Goal: Task Accomplishment & Management: Use online tool/utility

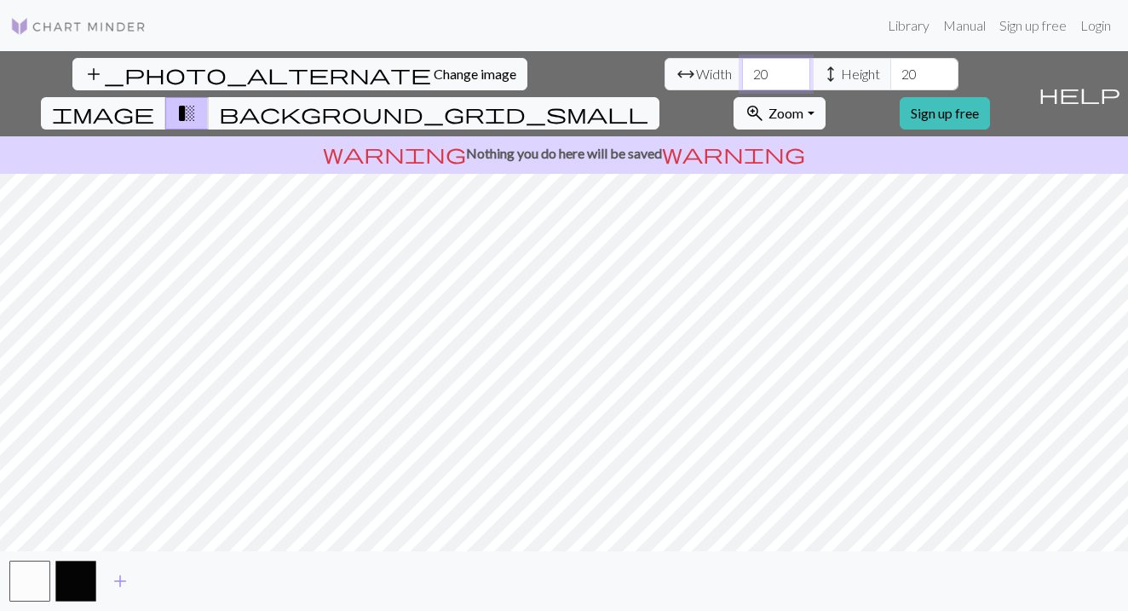
click at [742, 80] on input "20" at bounding box center [776, 74] width 68 height 32
click at [742, 79] on input "20" at bounding box center [776, 74] width 68 height 32
type input "40"
click at [891, 75] on input "20" at bounding box center [925, 74] width 68 height 32
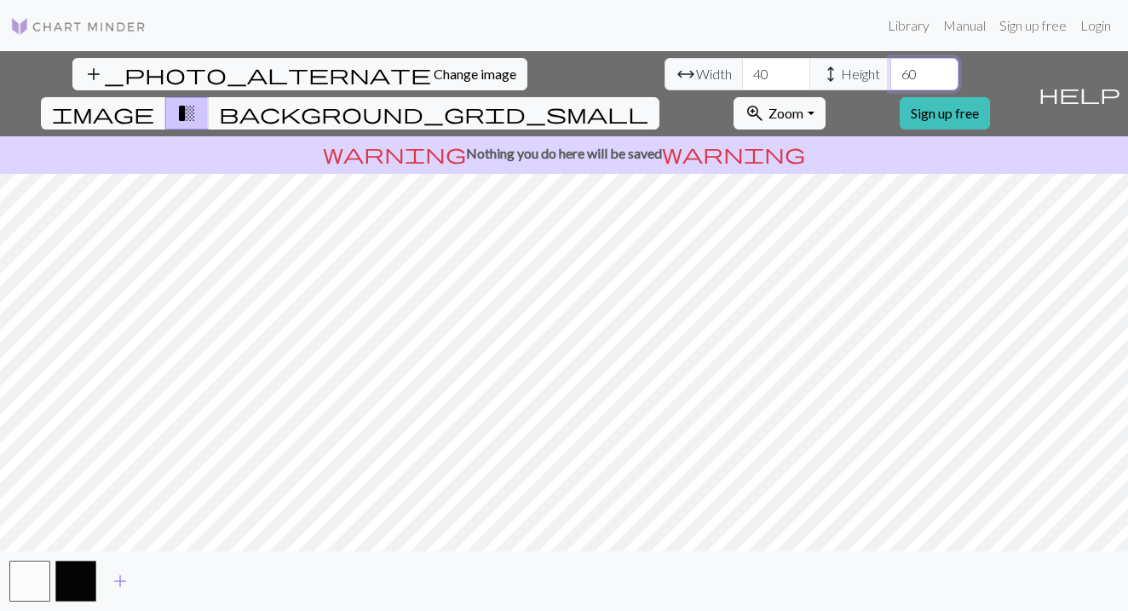
type input "60"
click at [983, 97] on link "Sign up free" at bounding box center [945, 113] width 90 height 32
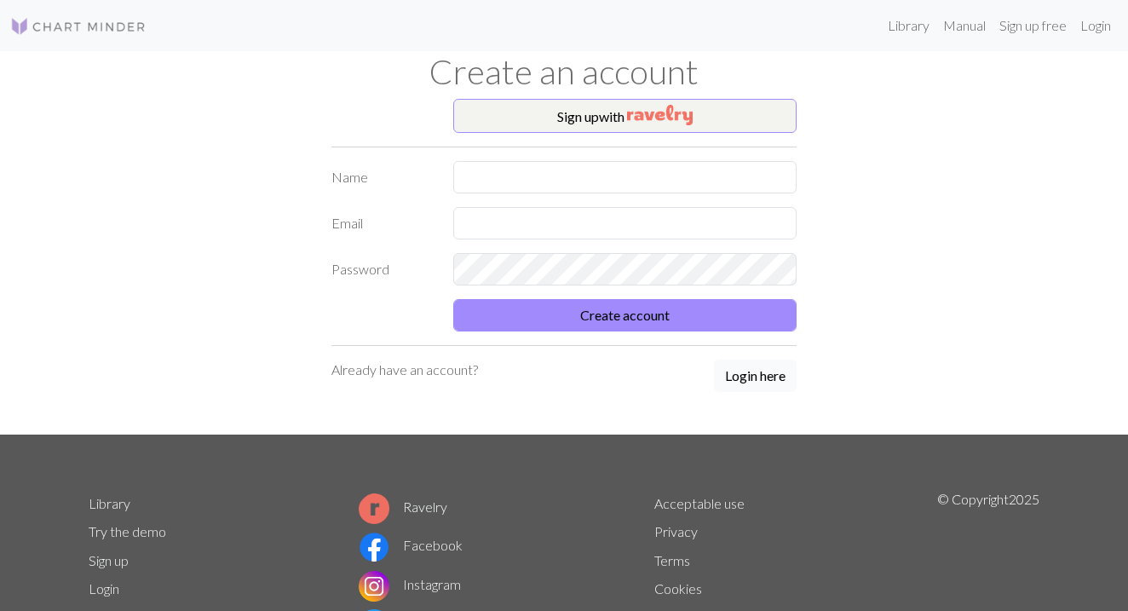
click at [759, 381] on button "Login here" at bounding box center [755, 376] width 83 height 32
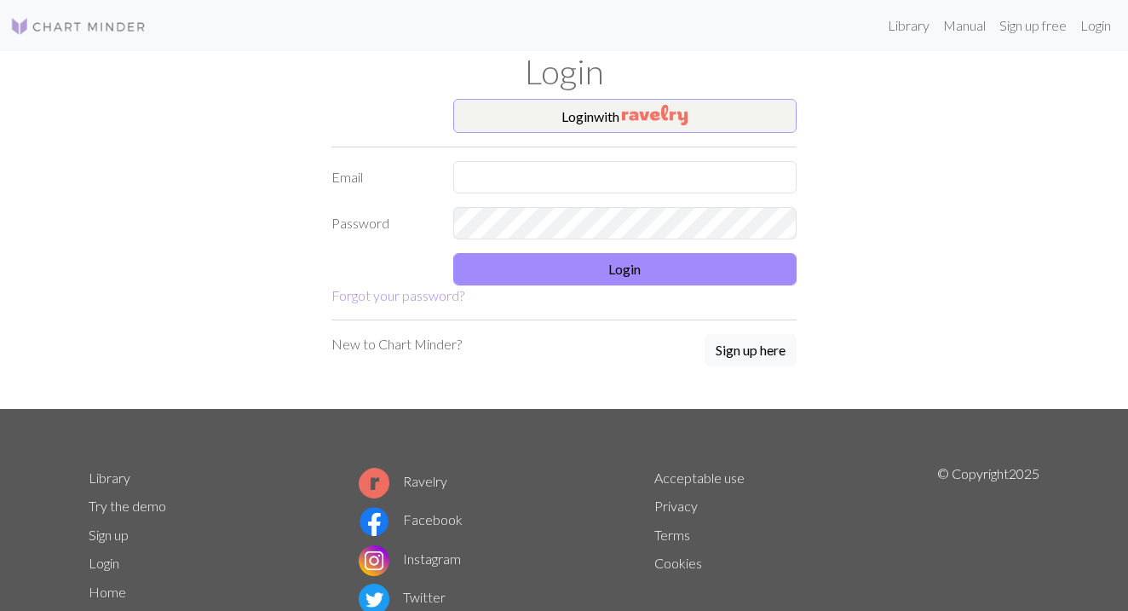
click at [614, 123] on button "Login with" at bounding box center [625, 116] width 344 height 34
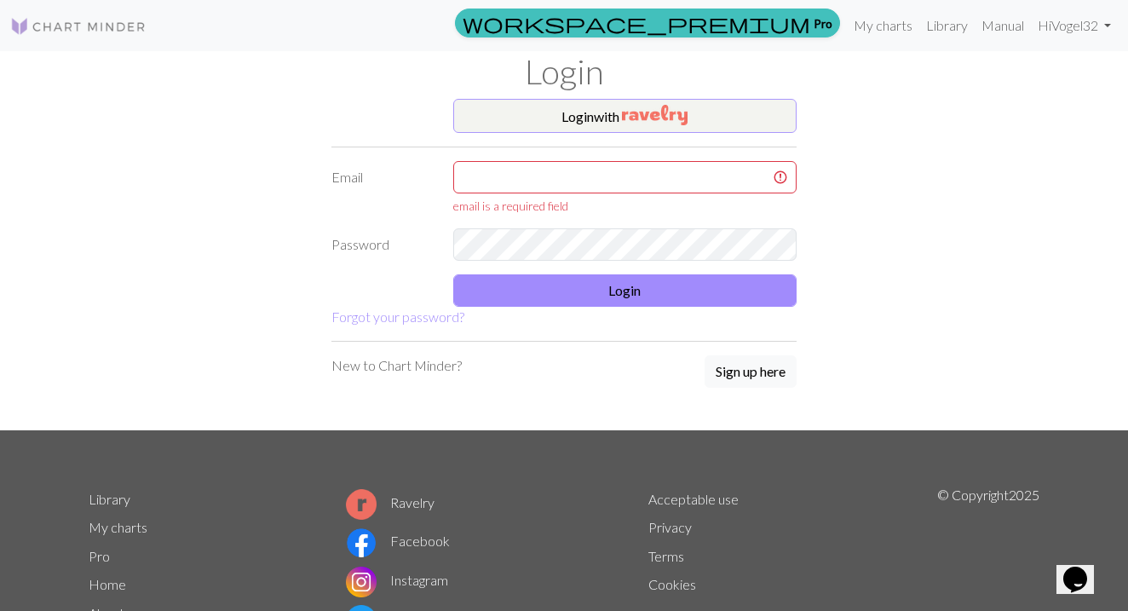
click at [632, 112] on img "button" at bounding box center [655, 115] width 66 height 20
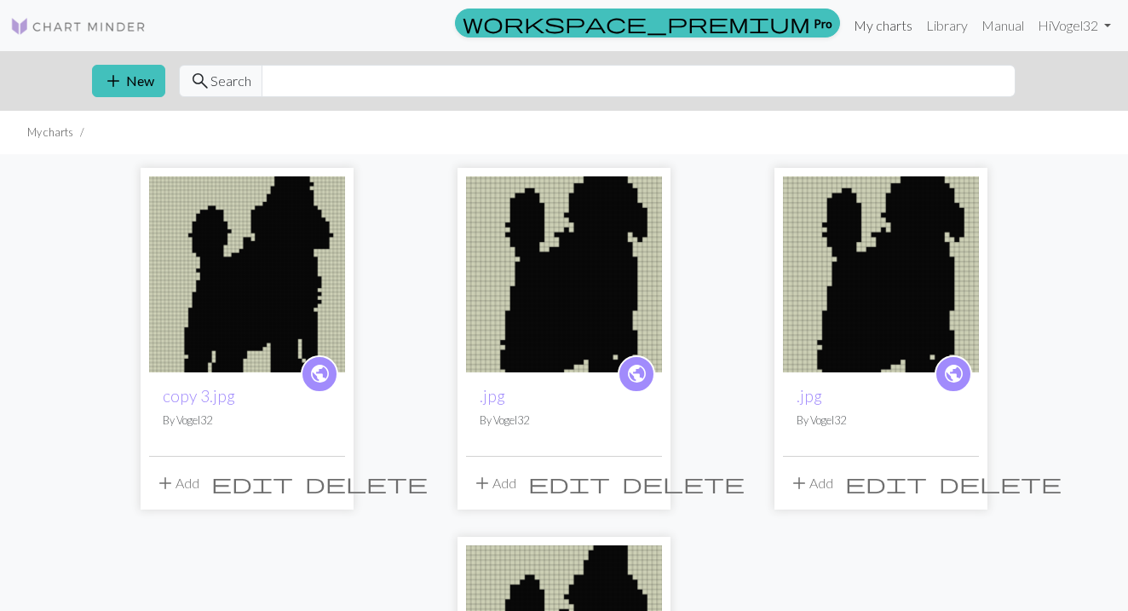
click at [879, 32] on link "My charts" at bounding box center [883, 26] width 72 height 34
click at [874, 17] on link "My charts" at bounding box center [883, 26] width 72 height 34
click at [141, 84] on button "add New" at bounding box center [128, 81] width 73 height 32
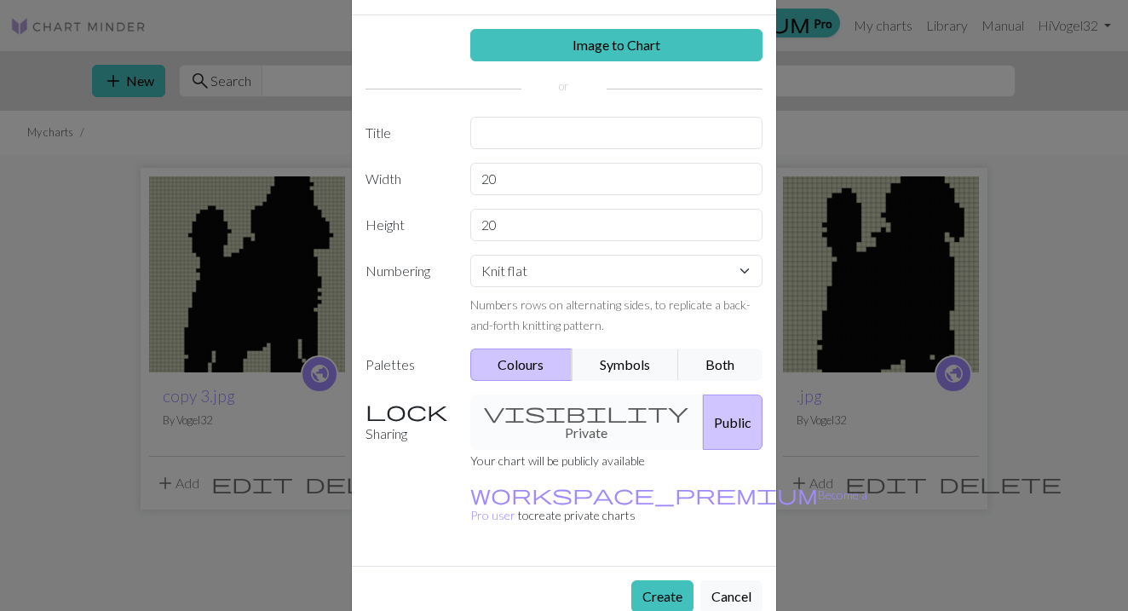
scroll to position [62, 0]
click at [669, 581] on button "Create" at bounding box center [663, 597] width 62 height 32
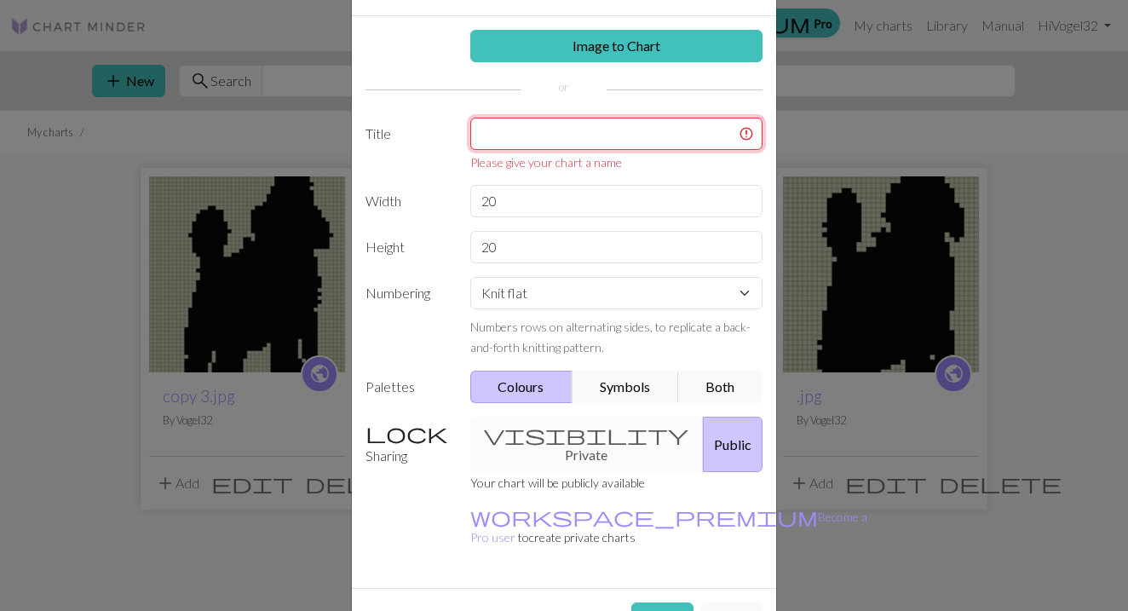
click at [628, 129] on input "text" at bounding box center [616, 134] width 293 height 32
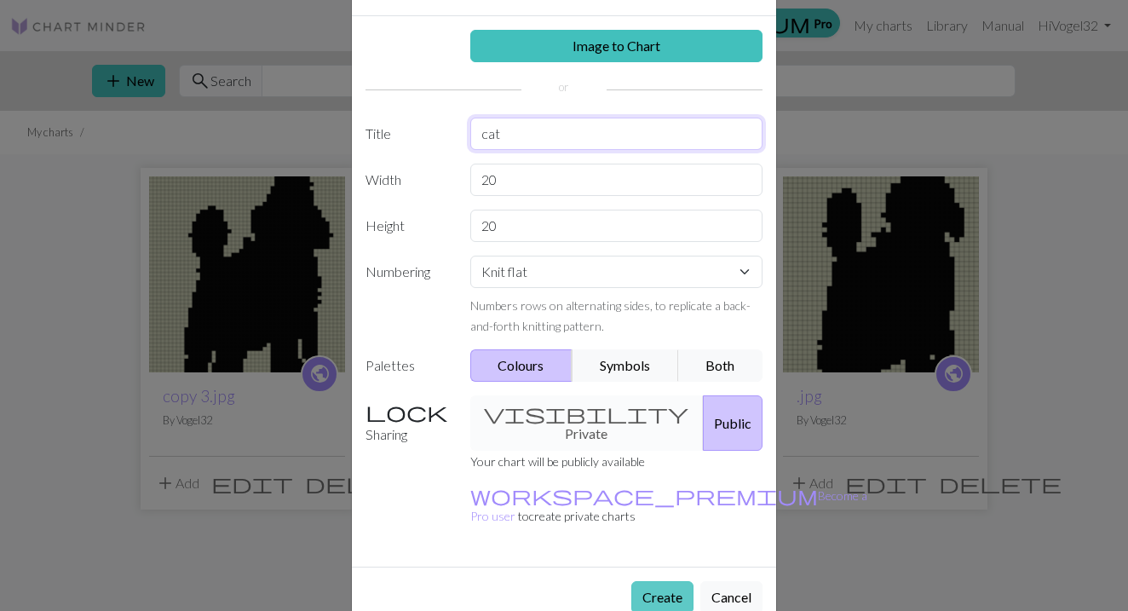
type input "cat"
click at [667, 581] on button "Create" at bounding box center [663, 597] width 62 height 32
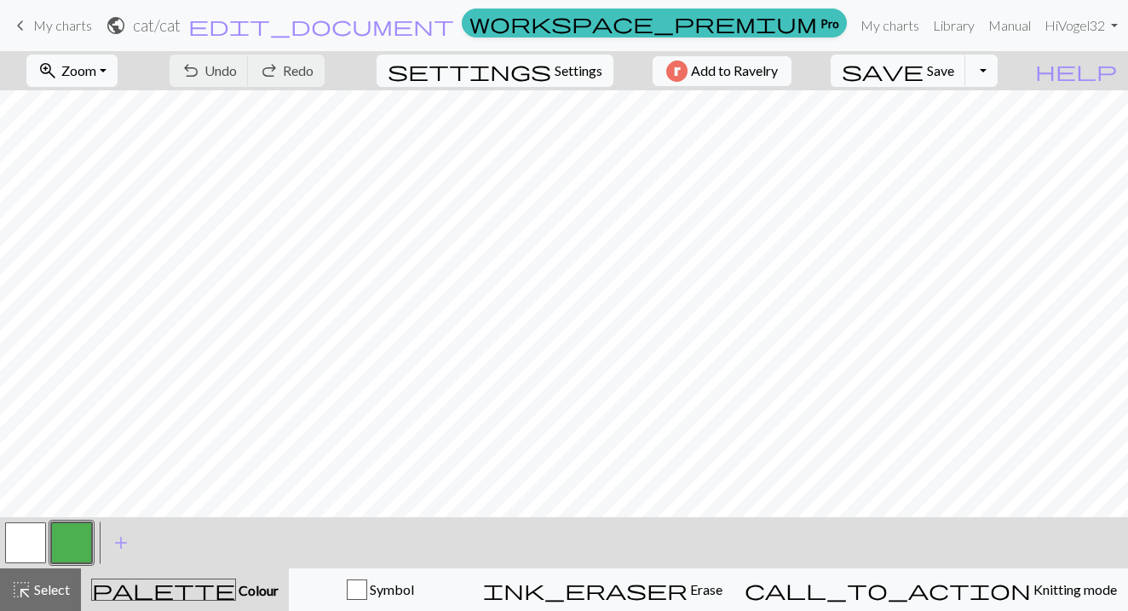
click at [28, 24] on span "keyboard_arrow_left" at bounding box center [20, 26] width 20 height 24
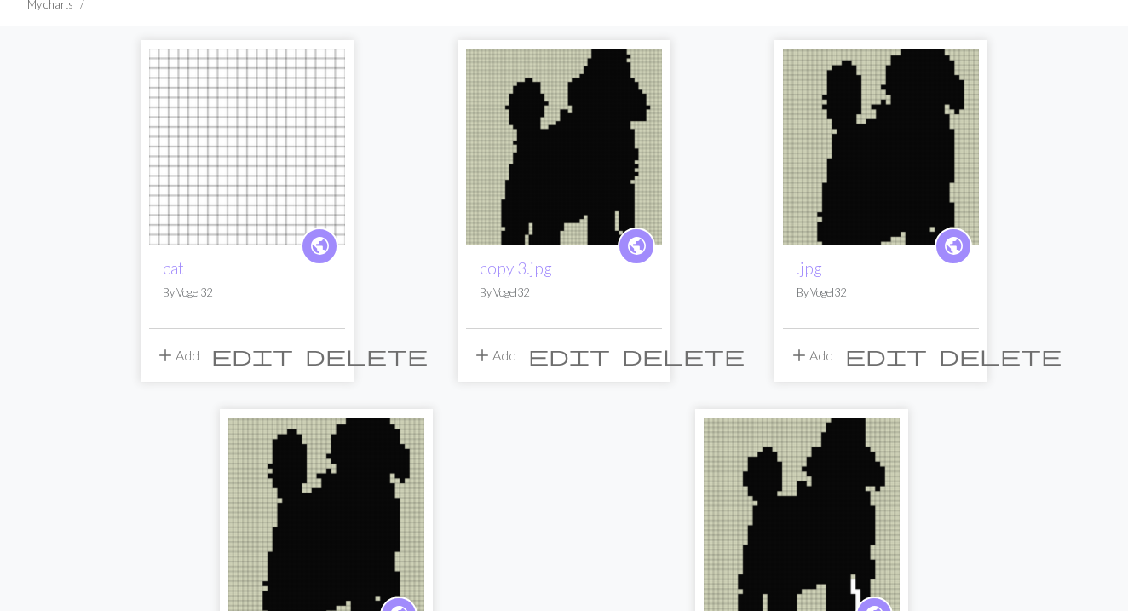
scroll to position [118, 0]
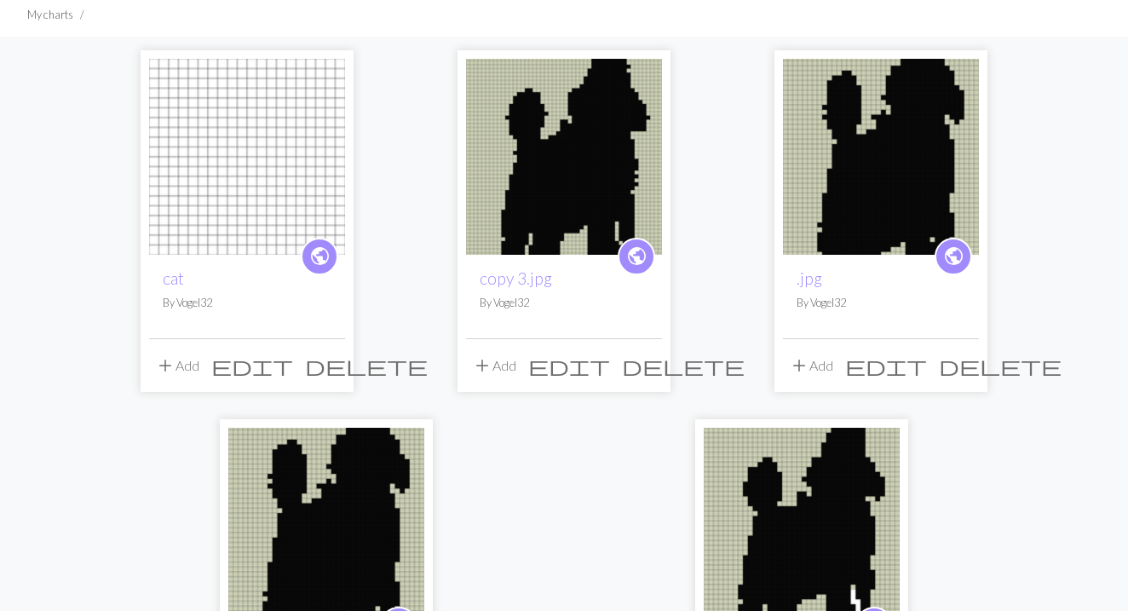
click at [330, 366] on span "delete" at bounding box center [366, 366] width 123 height 24
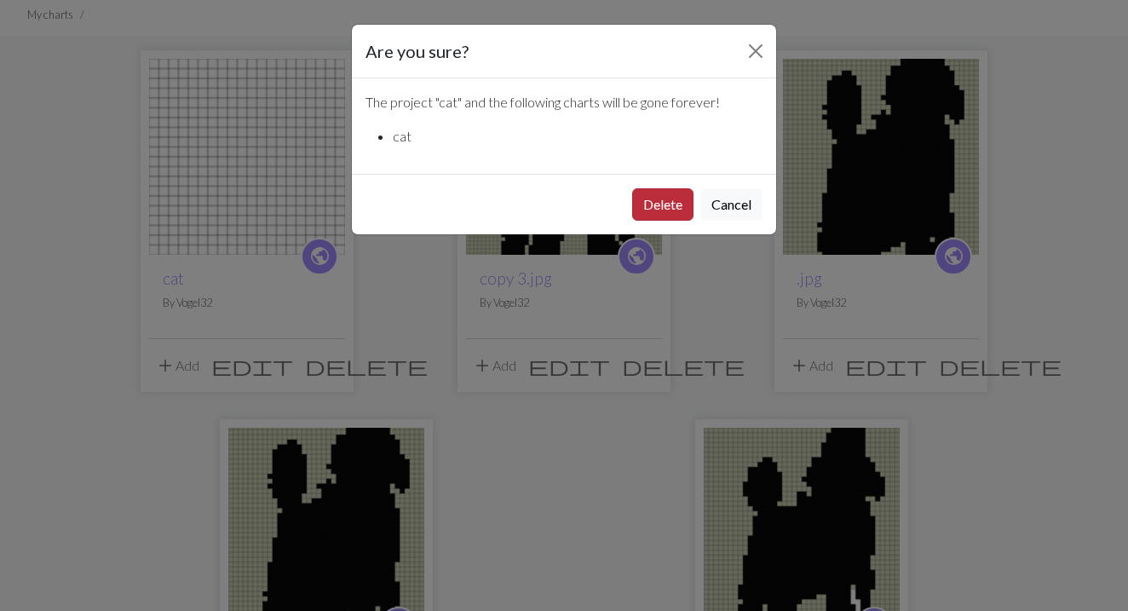
click at [653, 198] on button "Delete" at bounding box center [662, 204] width 61 height 32
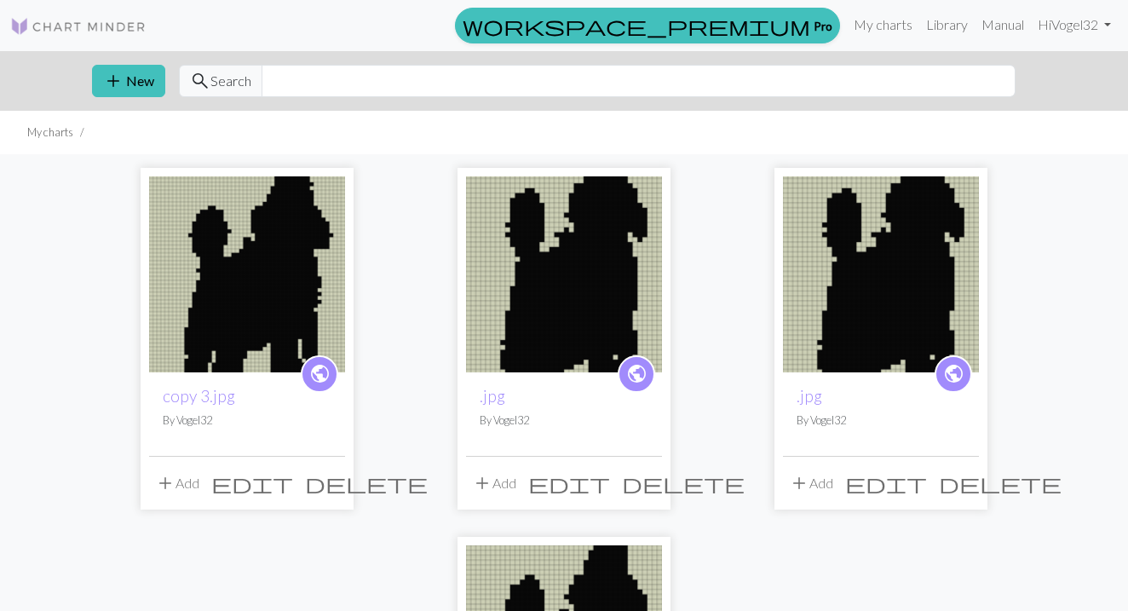
scroll to position [118, 0]
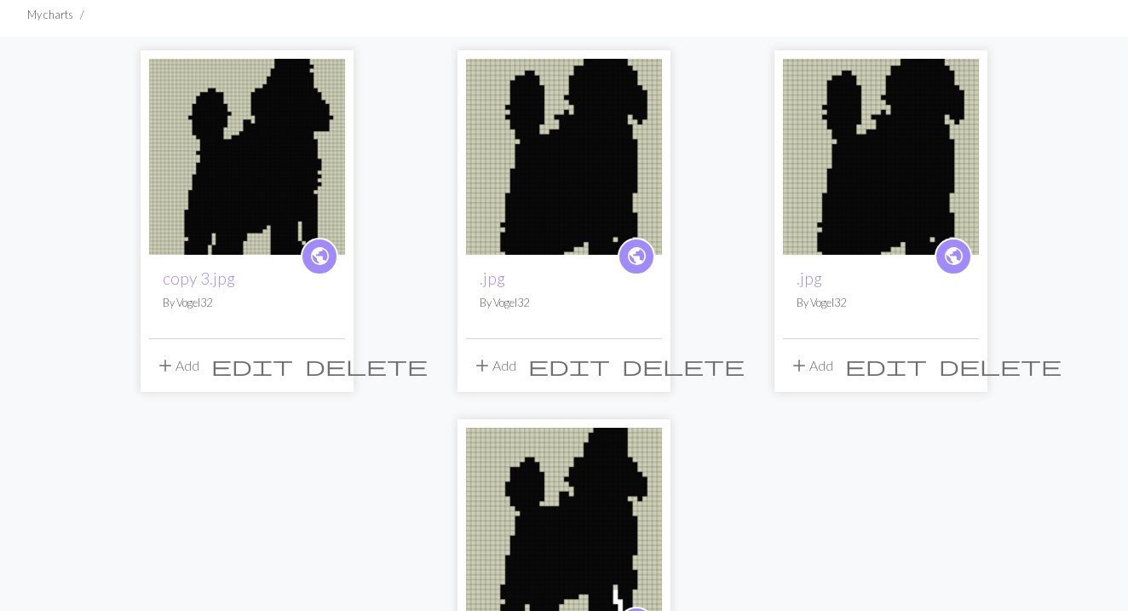
click at [645, 366] on span "delete" at bounding box center [683, 366] width 123 height 24
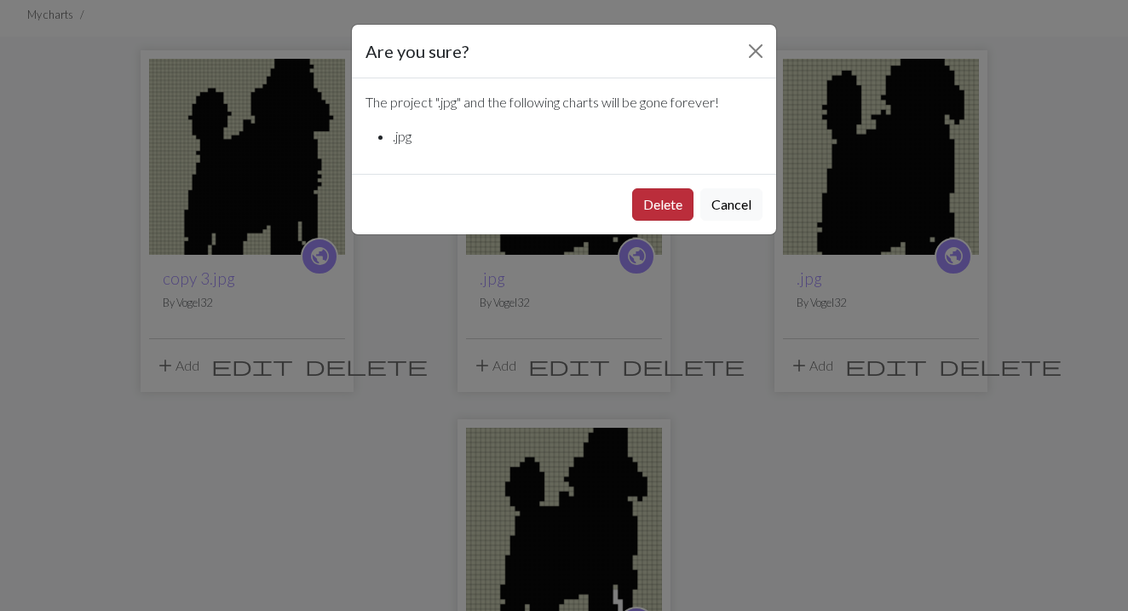
click at [671, 205] on button "Delete" at bounding box center [662, 204] width 61 height 32
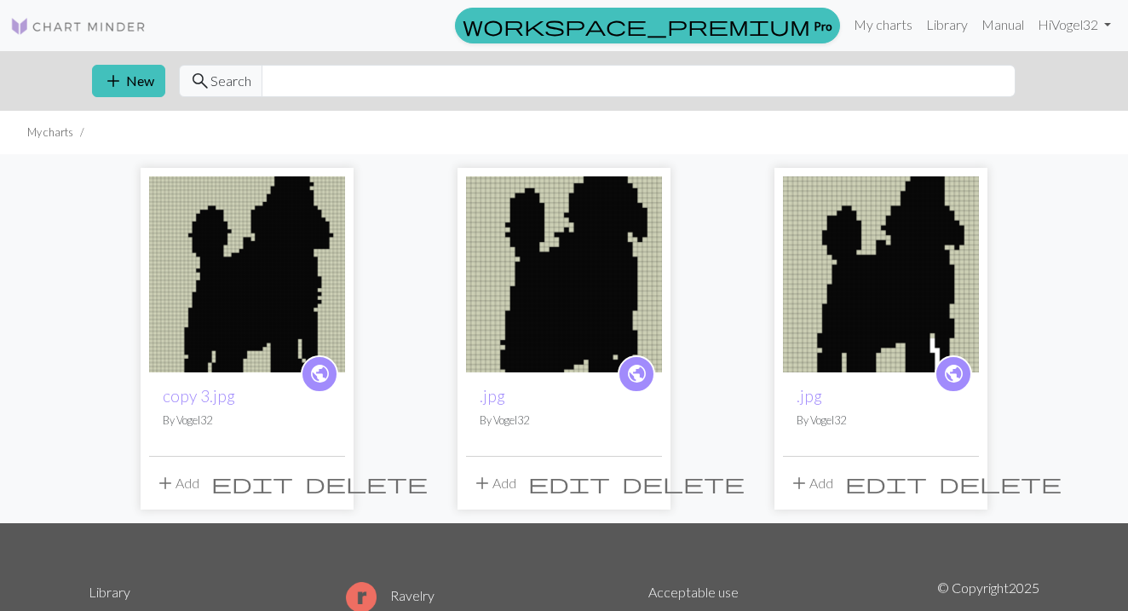
scroll to position [118, 0]
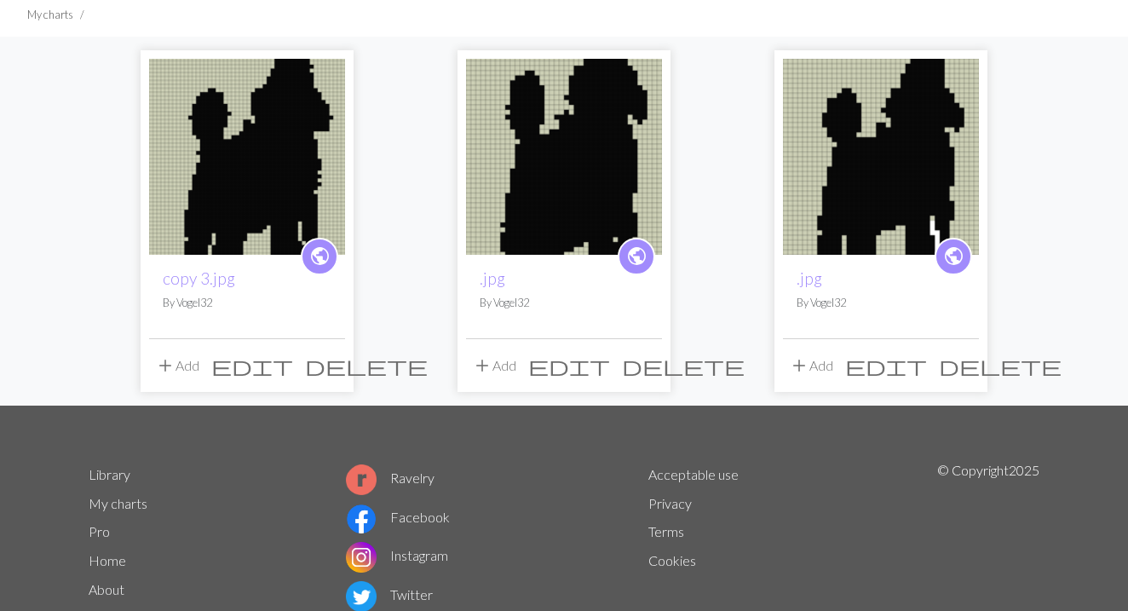
click at [647, 366] on span "delete" at bounding box center [683, 366] width 123 height 24
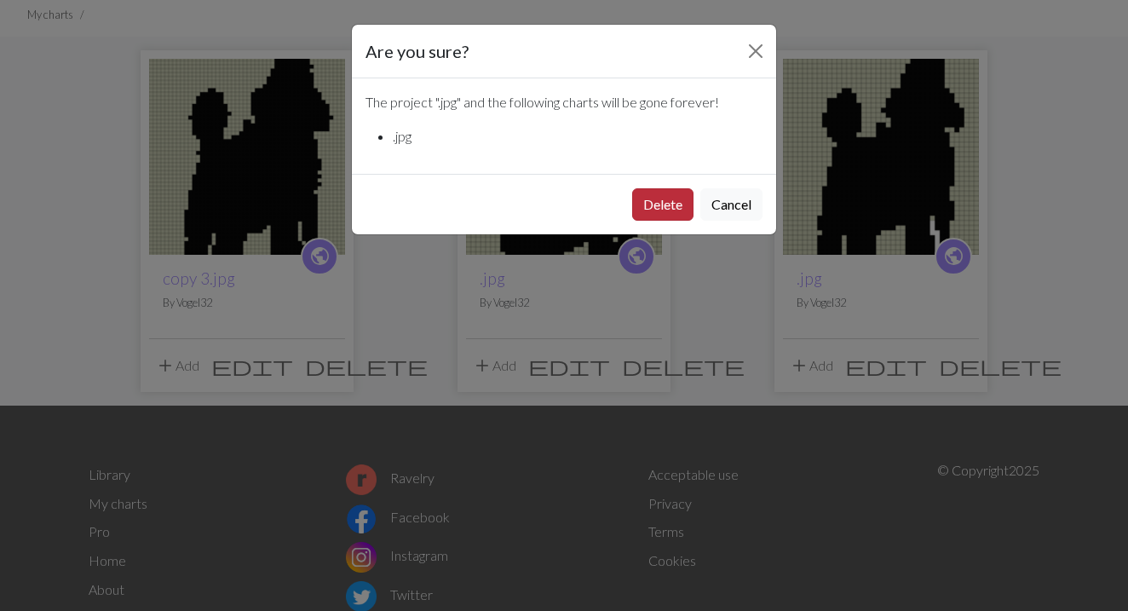
click at [672, 210] on button "Delete" at bounding box center [662, 204] width 61 height 32
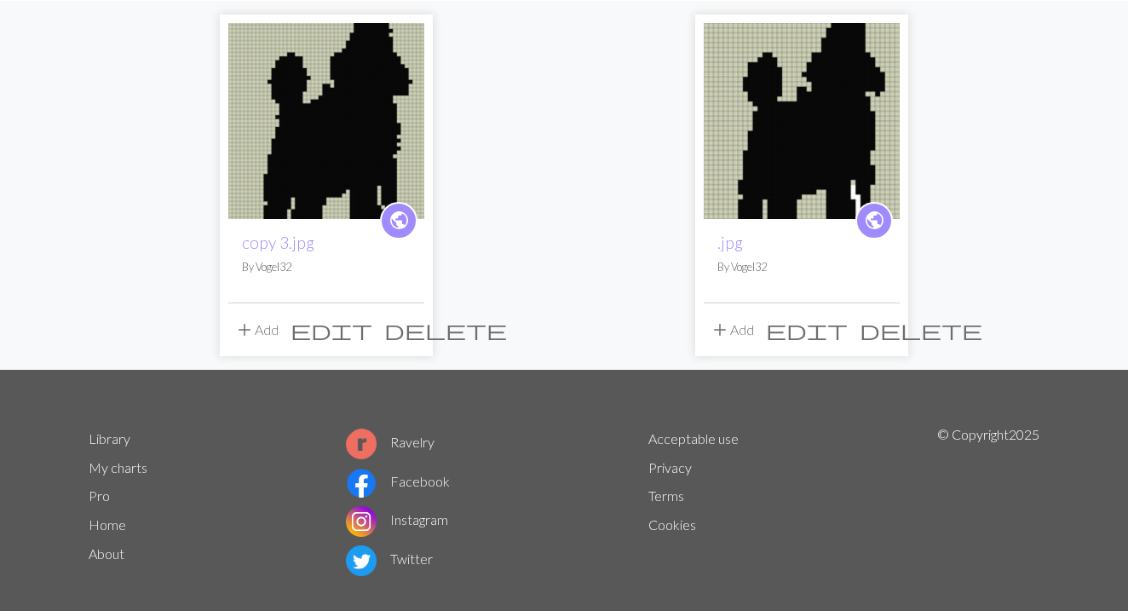
scroll to position [168, 0]
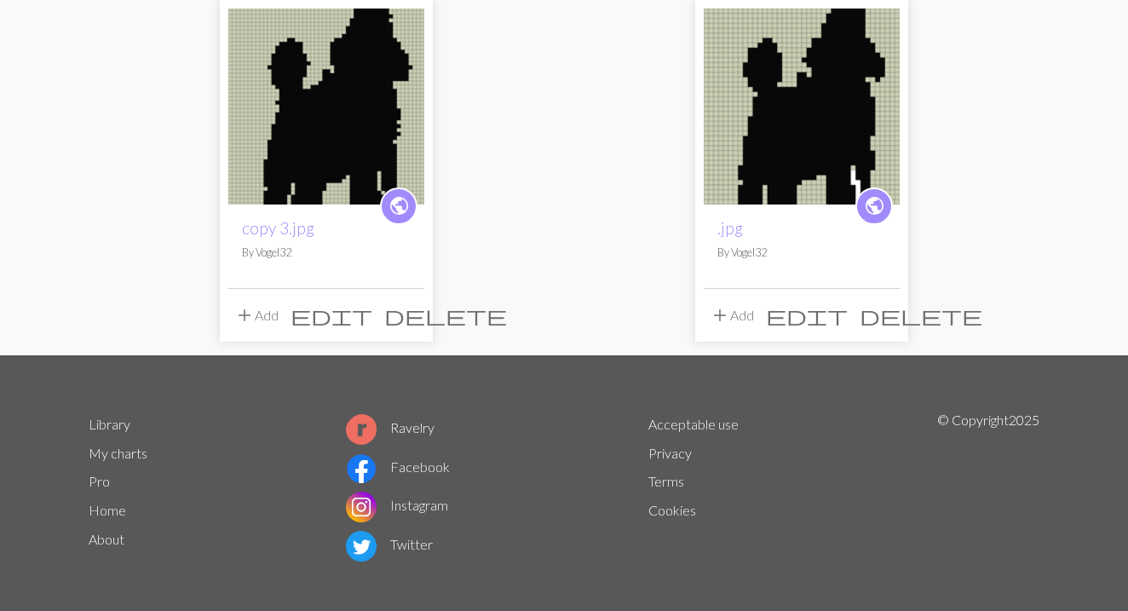
click at [887, 320] on span "delete" at bounding box center [921, 315] width 123 height 24
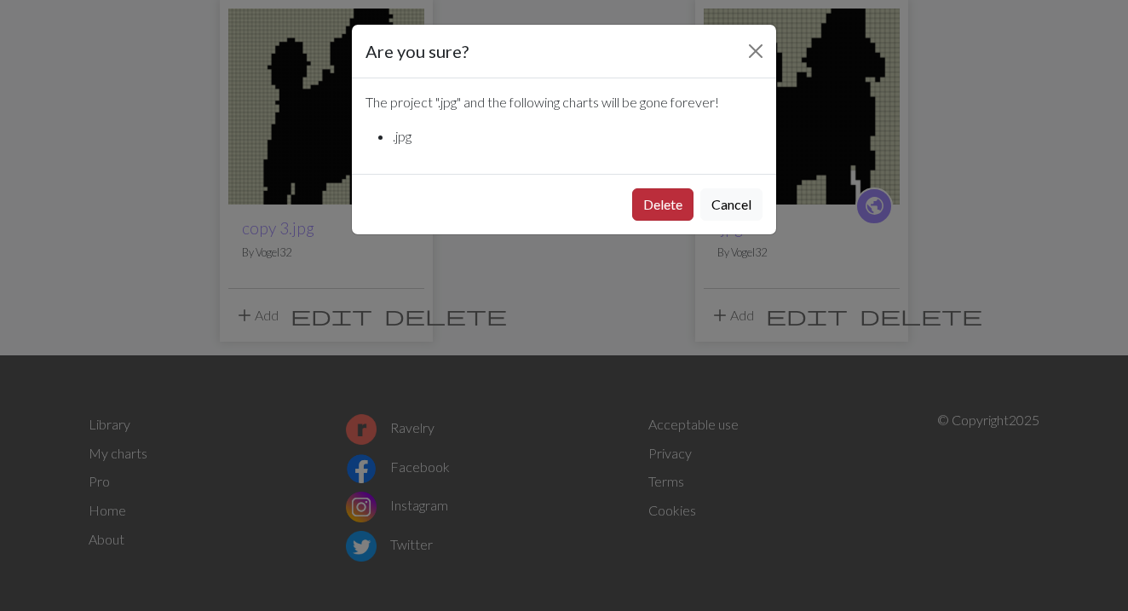
click at [669, 208] on button "Delete" at bounding box center [662, 204] width 61 height 32
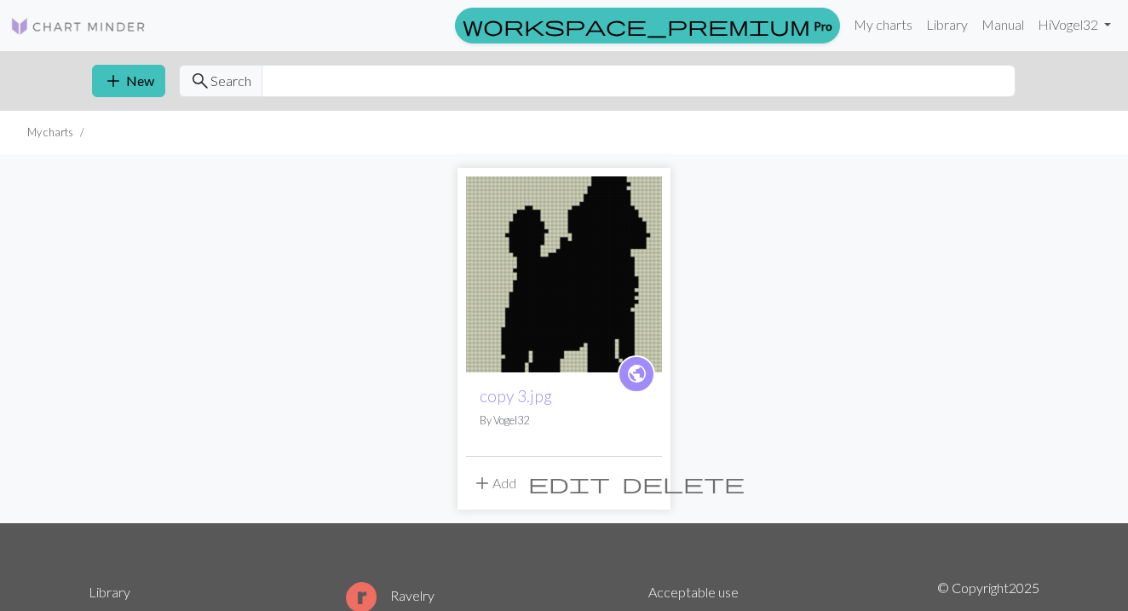
click at [26, 21] on img at bounding box center [78, 26] width 136 height 20
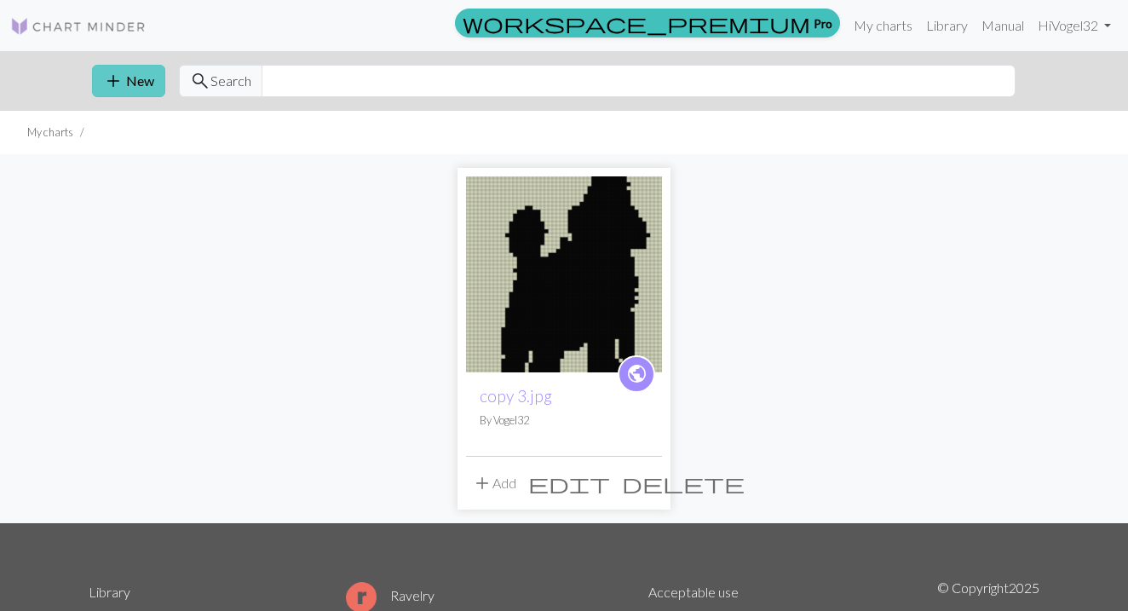
click at [128, 67] on button "add New" at bounding box center [128, 81] width 73 height 32
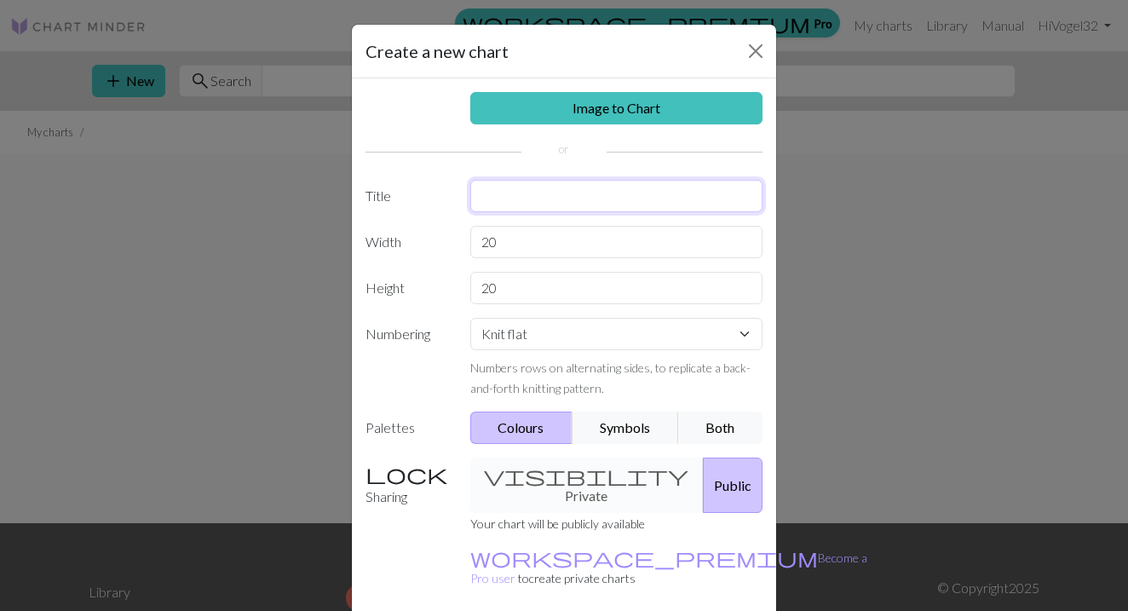
click at [506, 201] on input "text" at bounding box center [616, 196] width 293 height 32
drag, startPoint x: 528, startPoint y: 219, endPoint x: 555, endPoint y: 202, distance: 31.4
click at [555, 202] on input "Catt" at bounding box center [616, 196] width 293 height 32
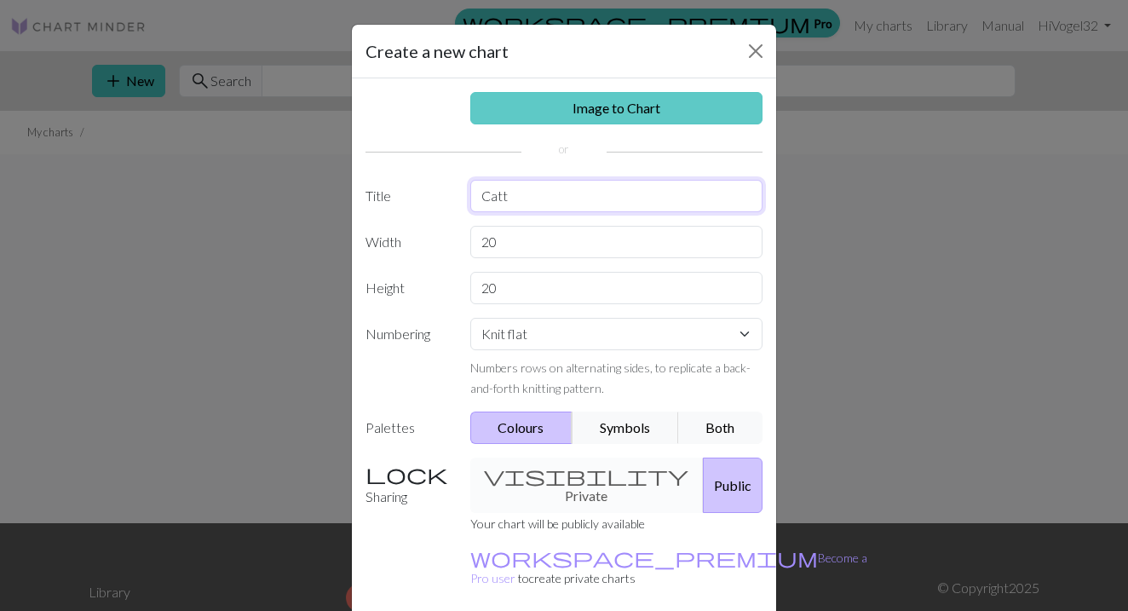
type input "Catt"
click at [667, 117] on link "Image to Chart" at bounding box center [616, 108] width 293 height 32
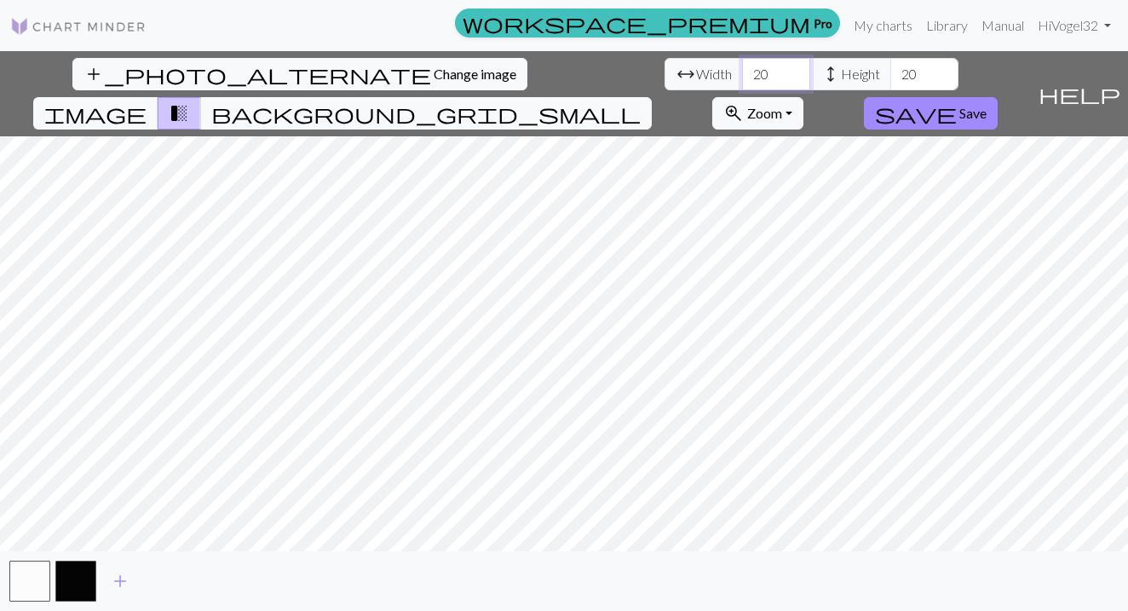
click at [742, 77] on input "20" at bounding box center [776, 74] width 68 height 32
type input "40"
click at [891, 61] on input "20" at bounding box center [925, 74] width 68 height 32
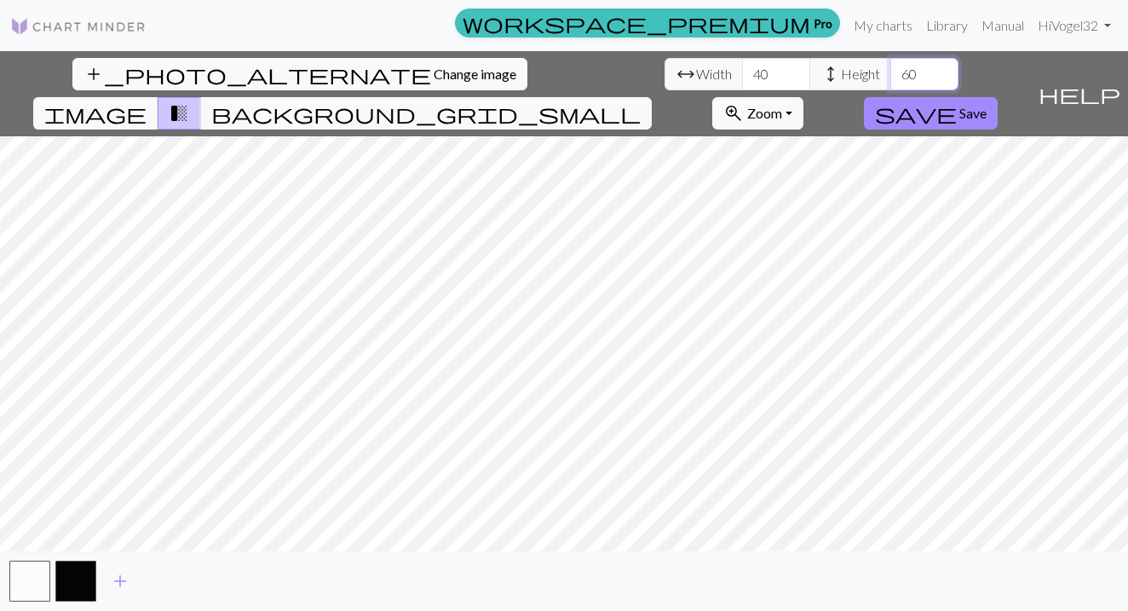
type input "60"
click at [957, 101] on span "save" at bounding box center [916, 113] width 82 height 24
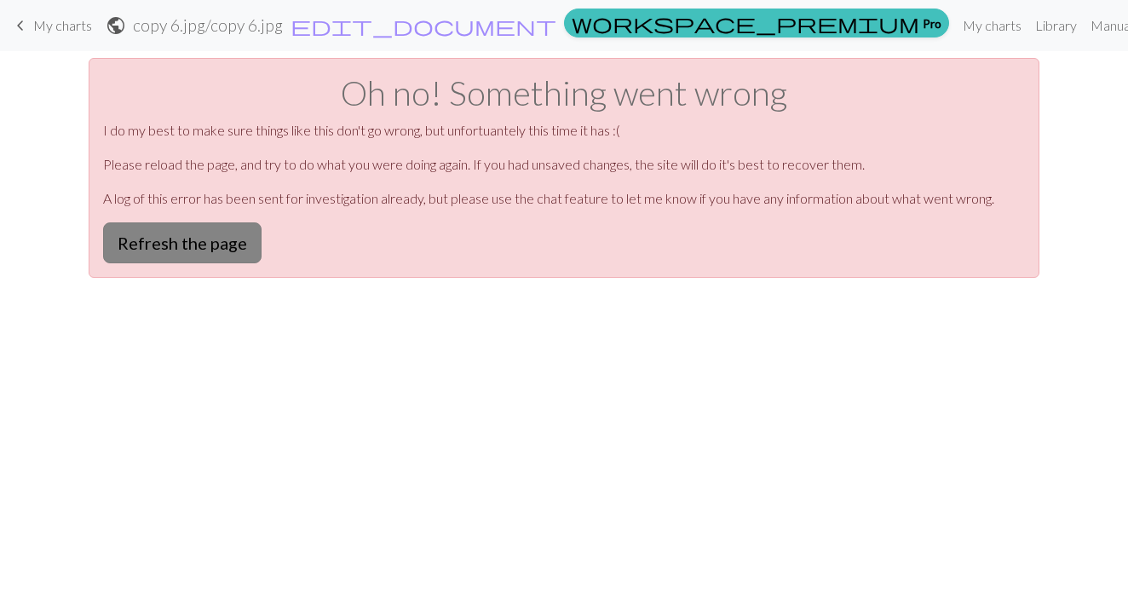
click at [216, 247] on button "Refresh the page" at bounding box center [182, 242] width 159 height 41
click at [183, 242] on button "Refresh the page" at bounding box center [182, 242] width 159 height 41
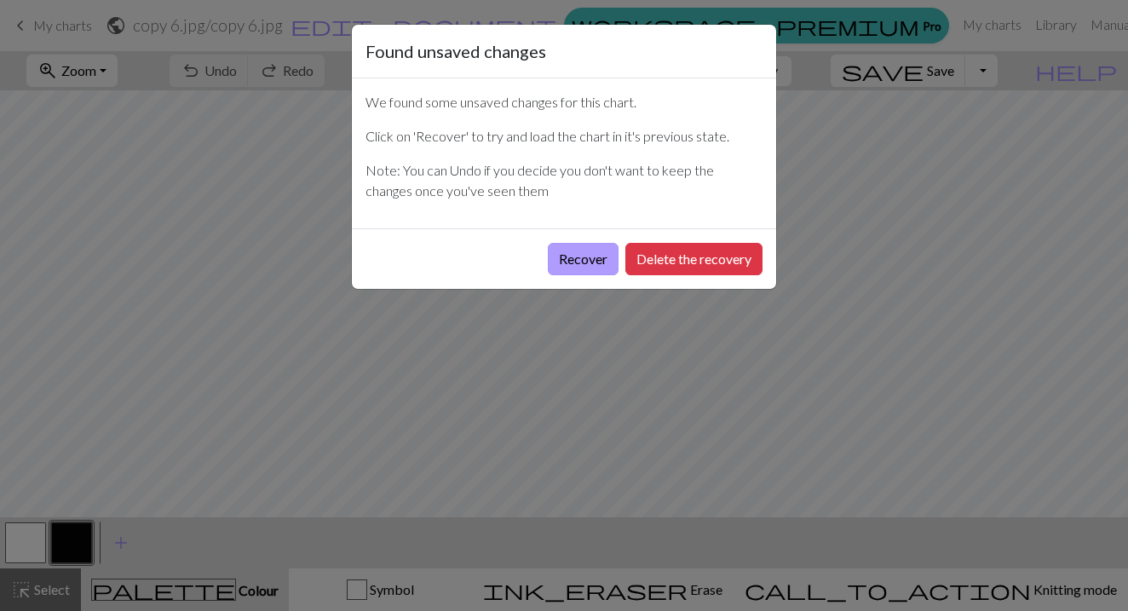
click at [568, 262] on button "Recover" at bounding box center [583, 259] width 71 height 32
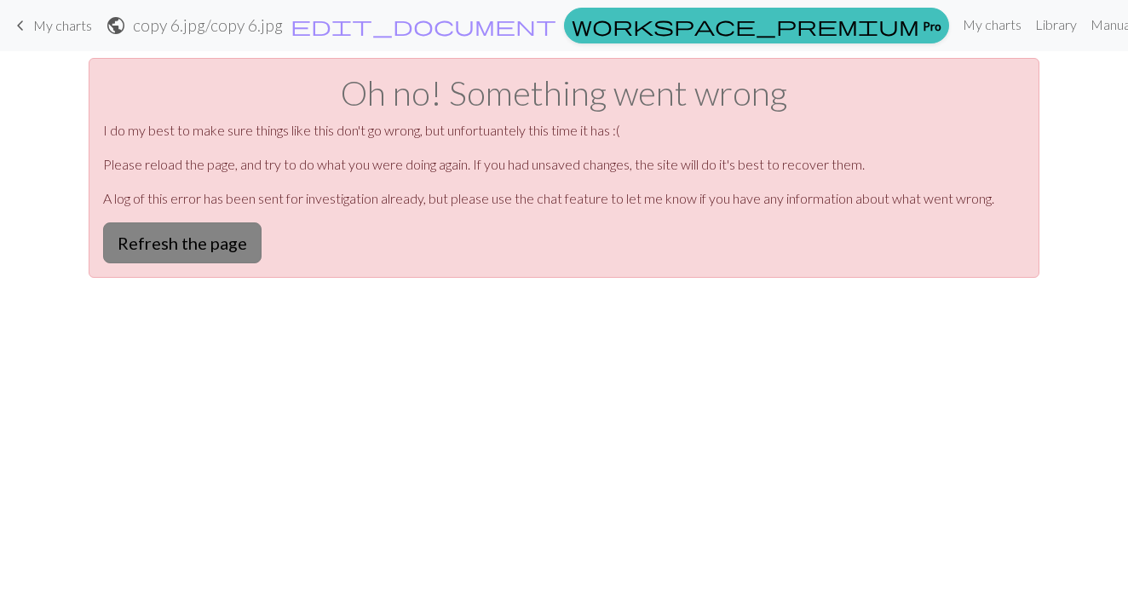
click at [194, 251] on button "Refresh the page" at bounding box center [182, 242] width 159 height 41
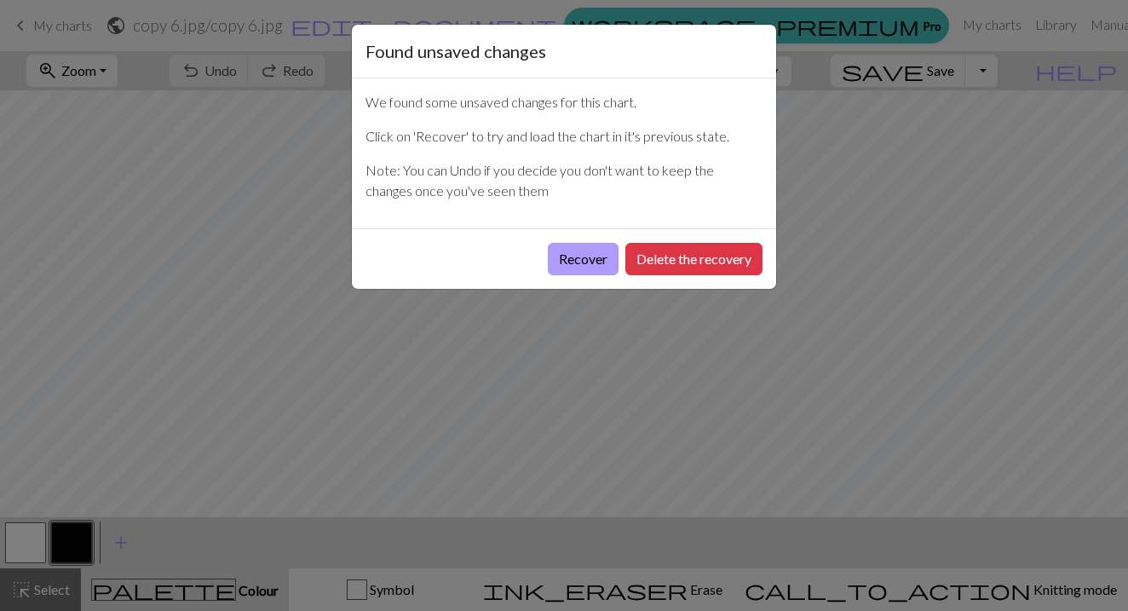
click at [580, 270] on button "Recover" at bounding box center [583, 259] width 71 height 32
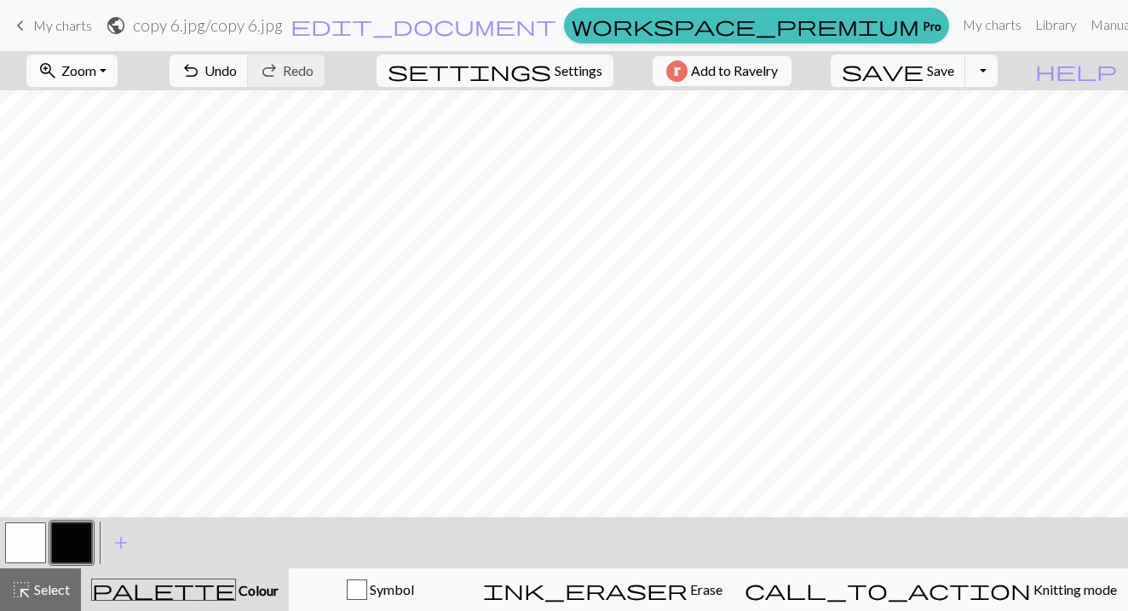
click at [118, 65] on button "zoom_in Zoom Zoom" at bounding box center [71, 71] width 91 height 32
click at [101, 210] on button "50%" at bounding box center [94, 204] width 135 height 27
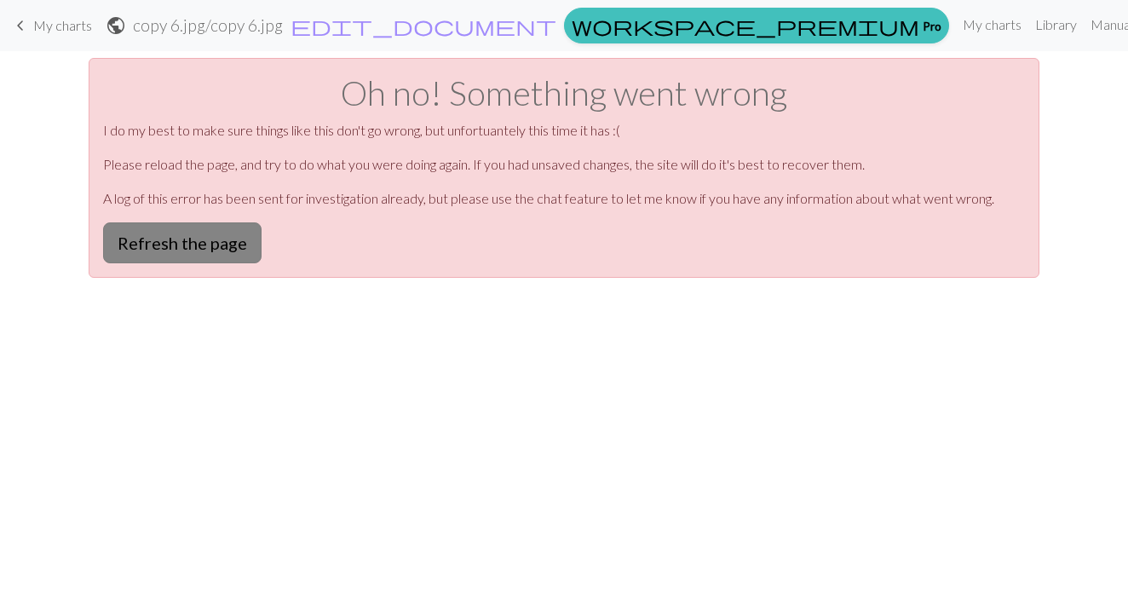
click at [210, 251] on button "Refresh the page" at bounding box center [182, 242] width 159 height 41
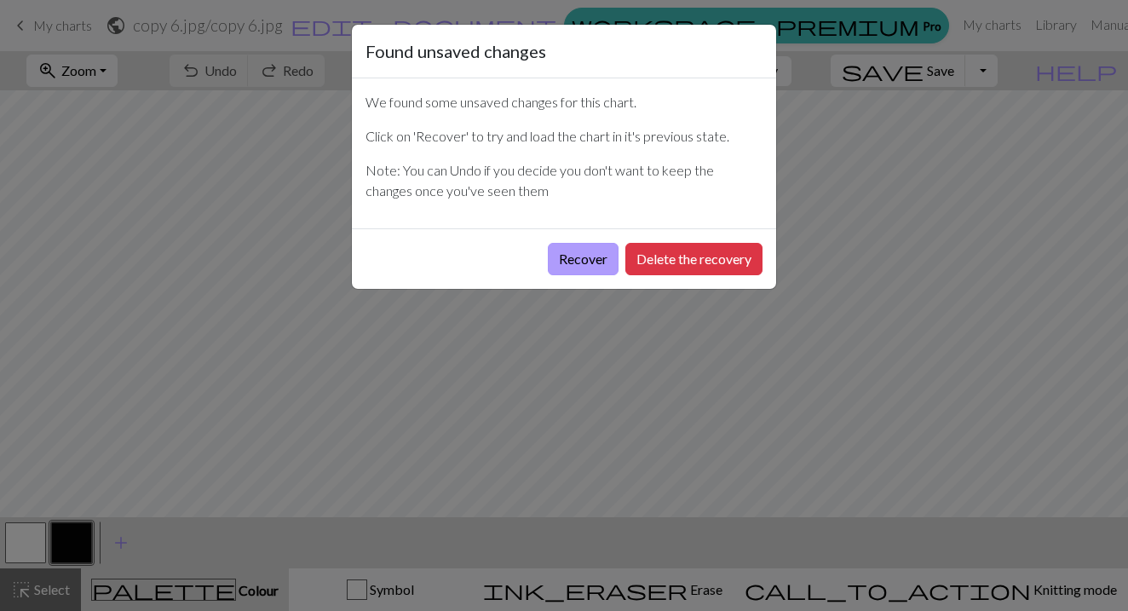
click at [583, 258] on button "Recover" at bounding box center [583, 259] width 71 height 32
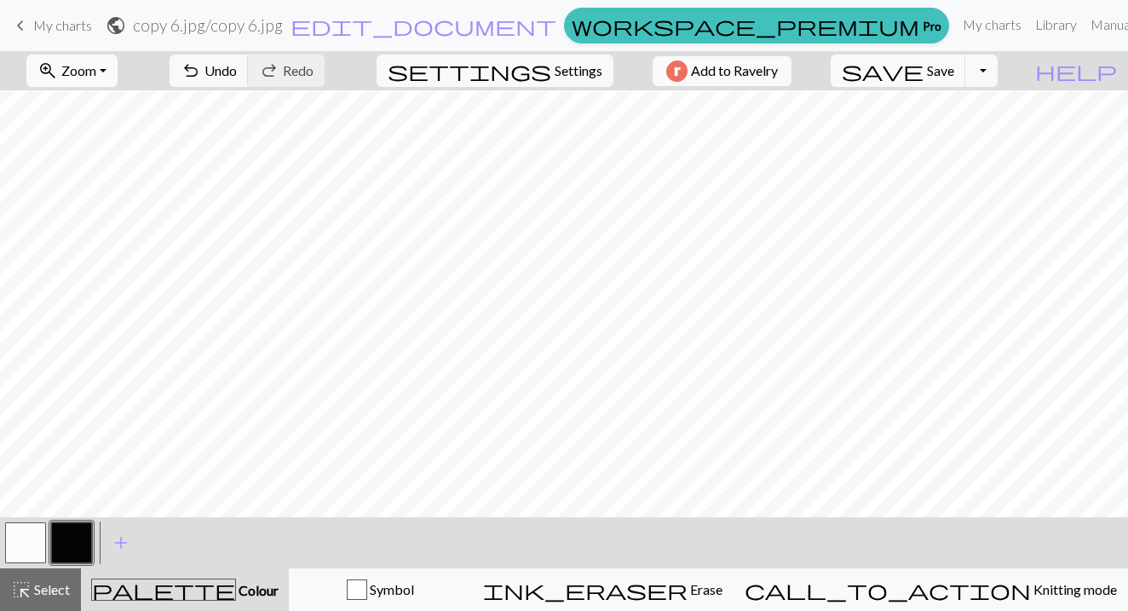
click at [86, 78] on button "zoom_in Zoom Zoom" at bounding box center [71, 71] width 91 height 32
click at [94, 209] on button "50%" at bounding box center [94, 204] width 135 height 27
click at [68, 547] on button "button" at bounding box center [71, 542] width 41 height 41
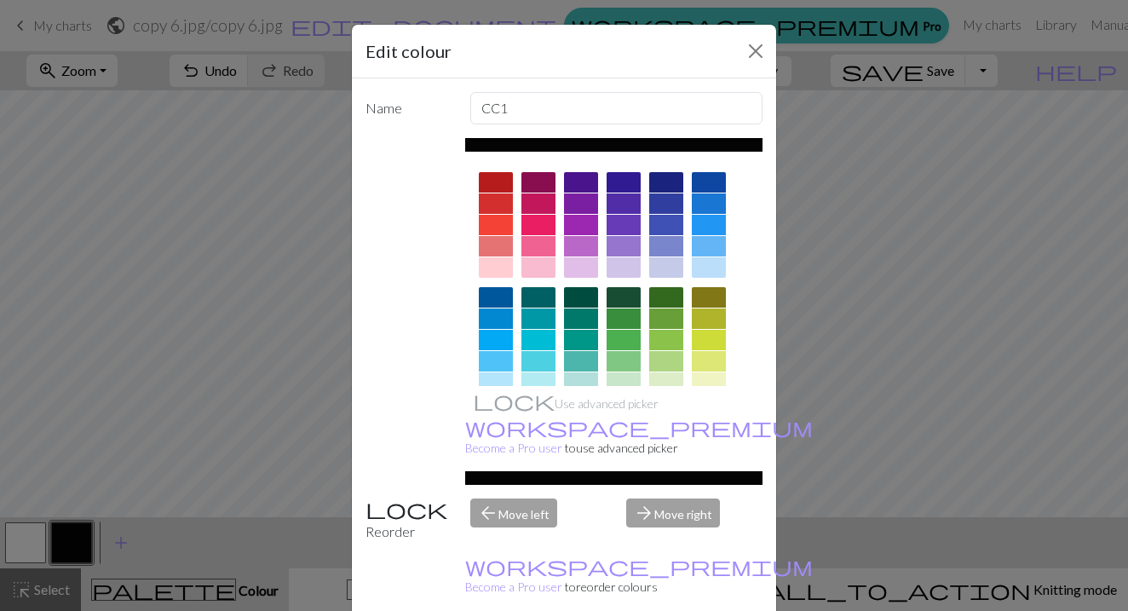
click at [68, 547] on div "Edit colour Name CC1 Use advanced picker workspace_premium Become a Pro user to…" at bounding box center [564, 305] width 1128 height 611
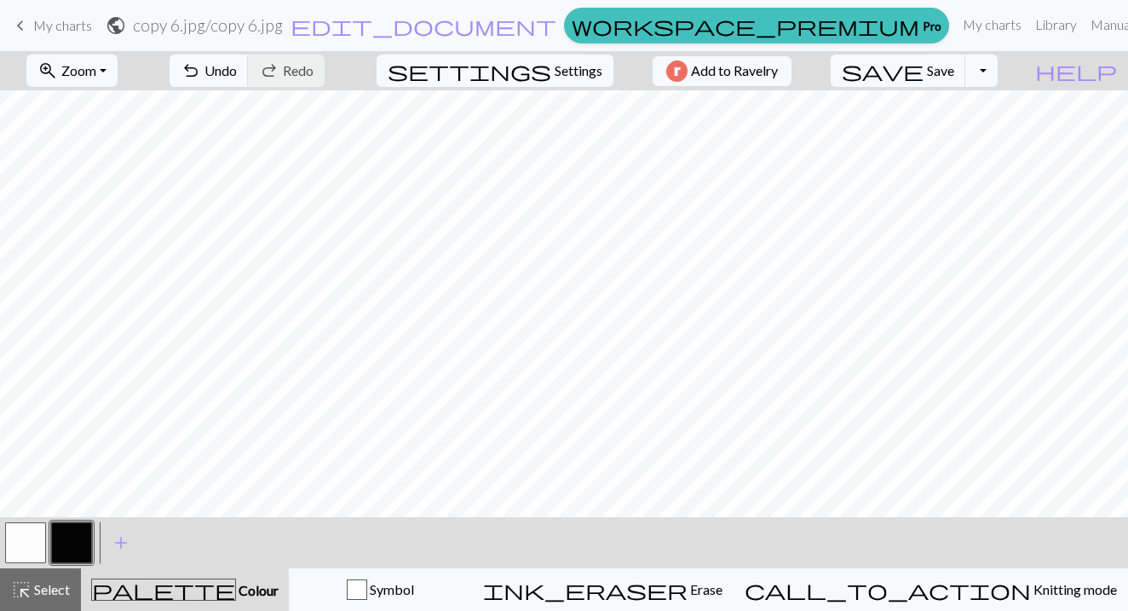
click at [26, 556] on button "button" at bounding box center [25, 542] width 41 height 41
click at [61, 549] on button "button" at bounding box center [71, 542] width 41 height 41
click at [68, 551] on button "button" at bounding box center [71, 542] width 41 height 41
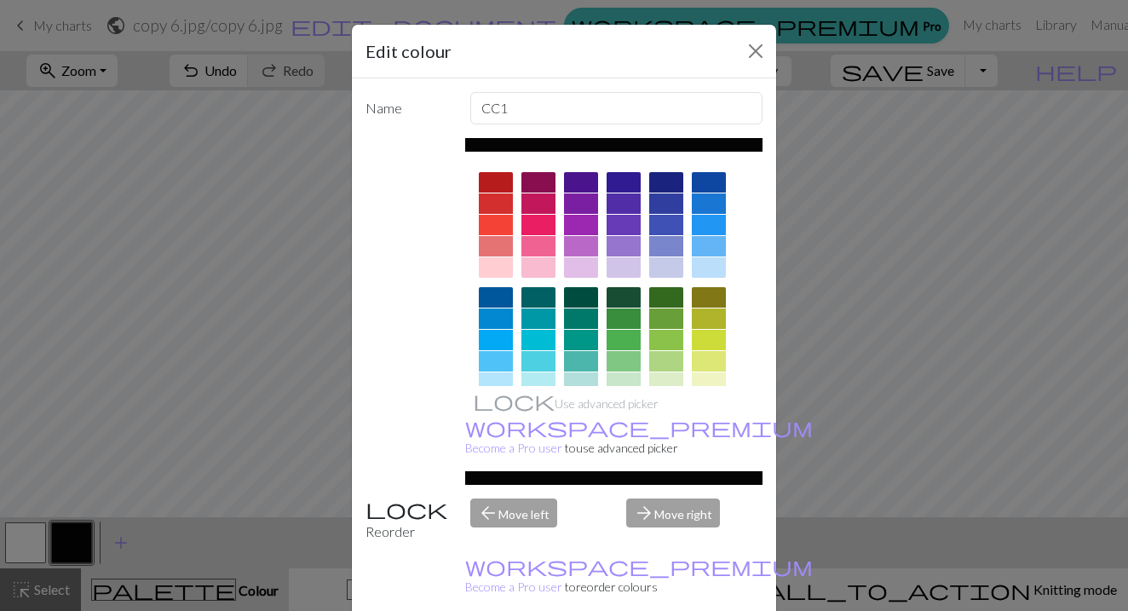
click at [121, 433] on div "Edit colour Name CC1 Use advanced picker workspace_premium Become a Pro user to…" at bounding box center [564, 305] width 1128 height 611
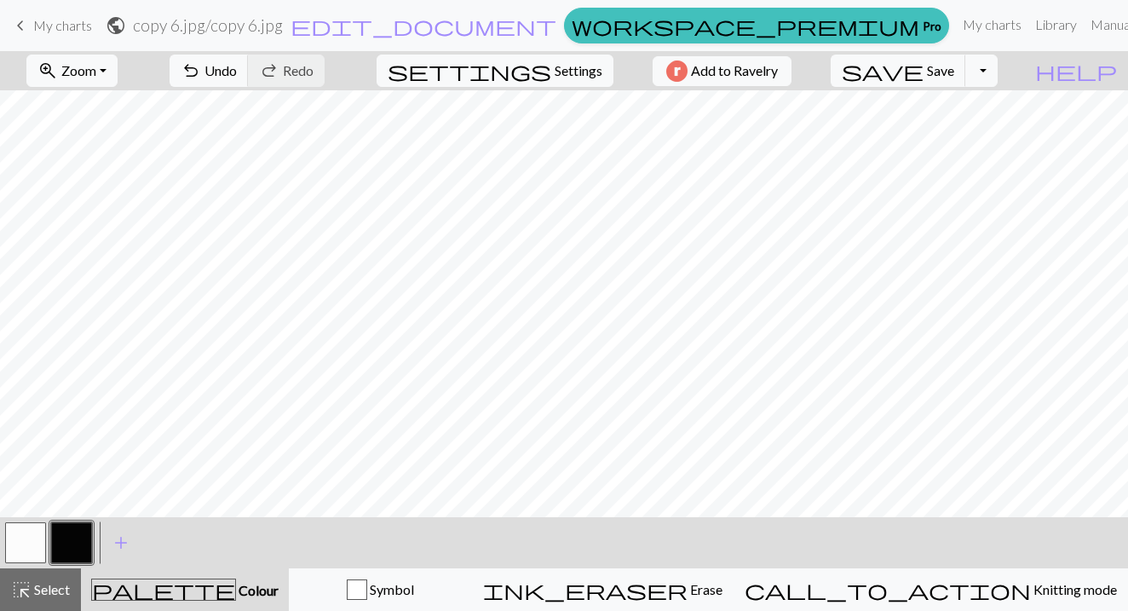
click at [18, 537] on button "button" at bounding box center [25, 542] width 41 height 41
click at [32, 544] on button "button" at bounding box center [25, 542] width 41 height 41
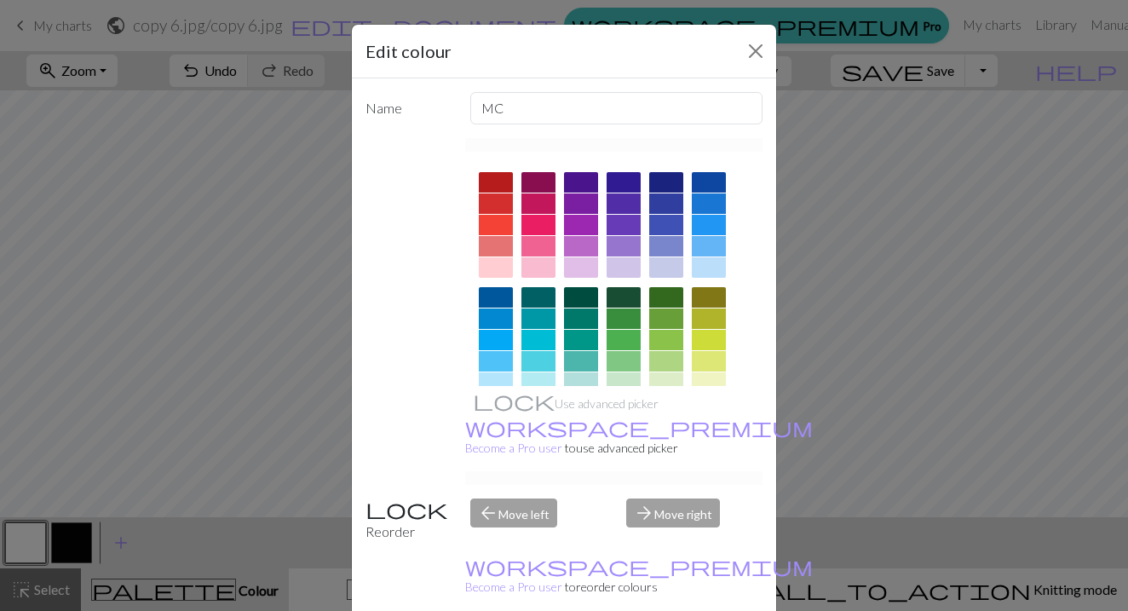
click at [208, 211] on div "Edit colour Name MC Use advanced picker workspace_premium Become a Pro user to …" at bounding box center [564, 305] width 1128 height 611
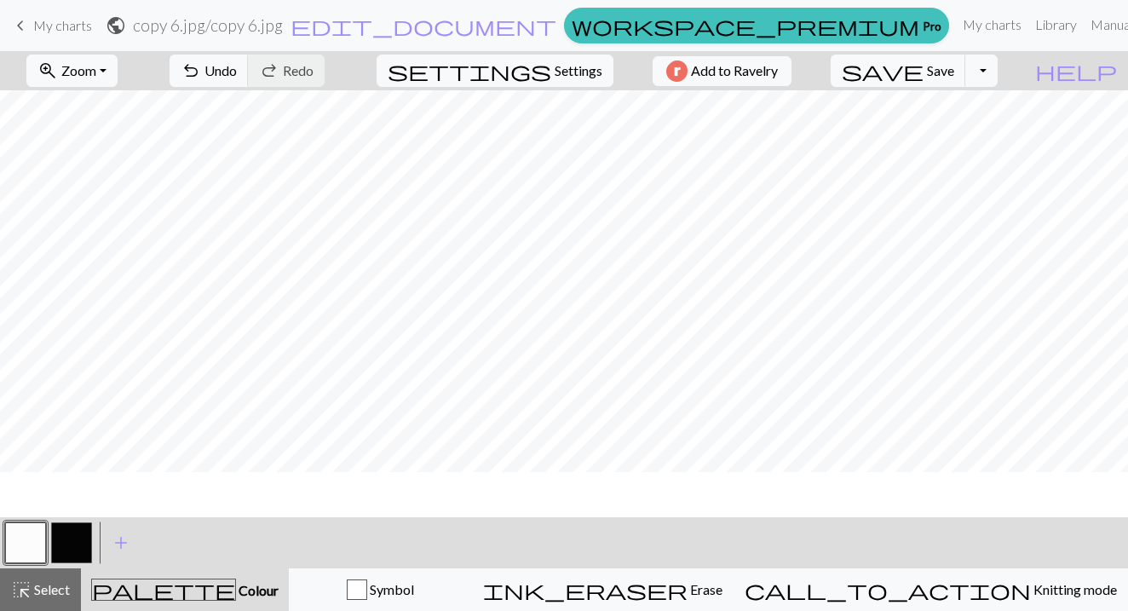
scroll to position [0, 0]
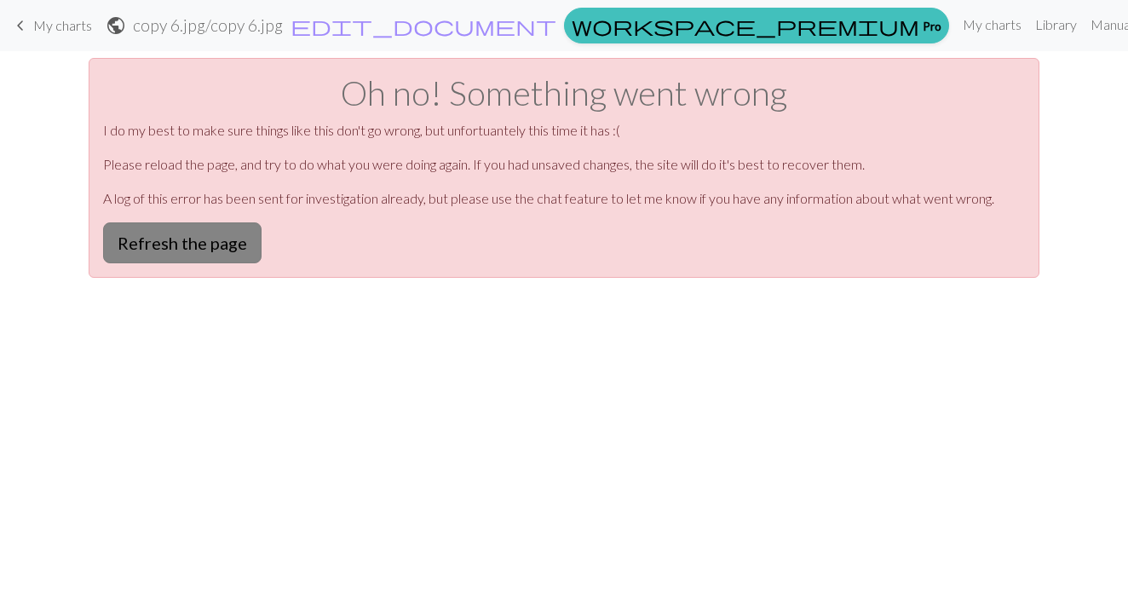
click at [197, 228] on button "Refresh the page" at bounding box center [182, 242] width 159 height 41
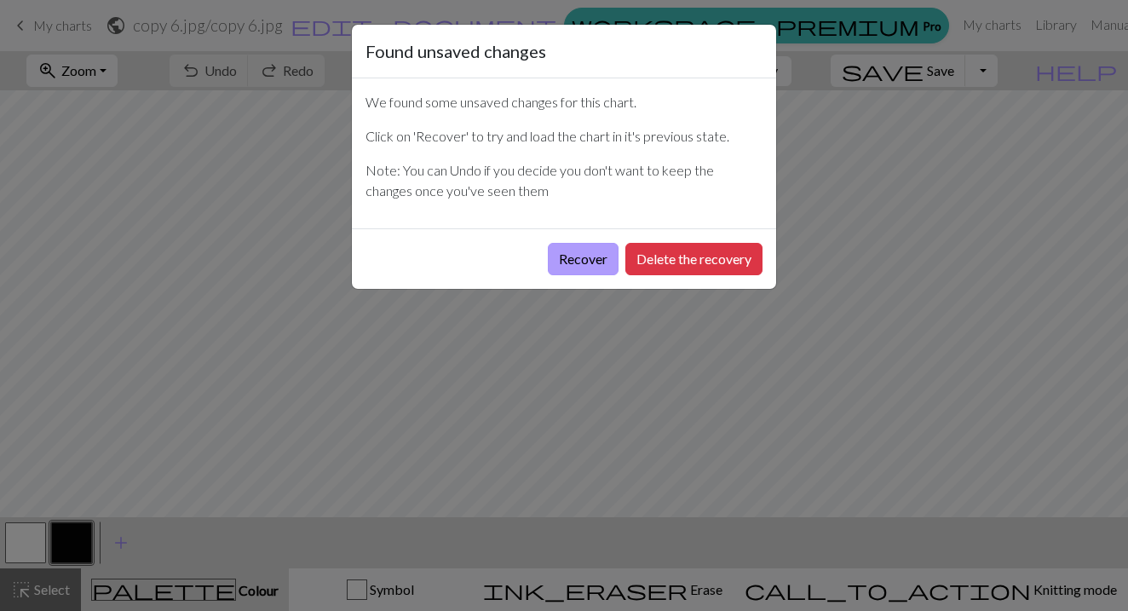
click at [594, 250] on button "Recover" at bounding box center [583, 259] width 71 height 32
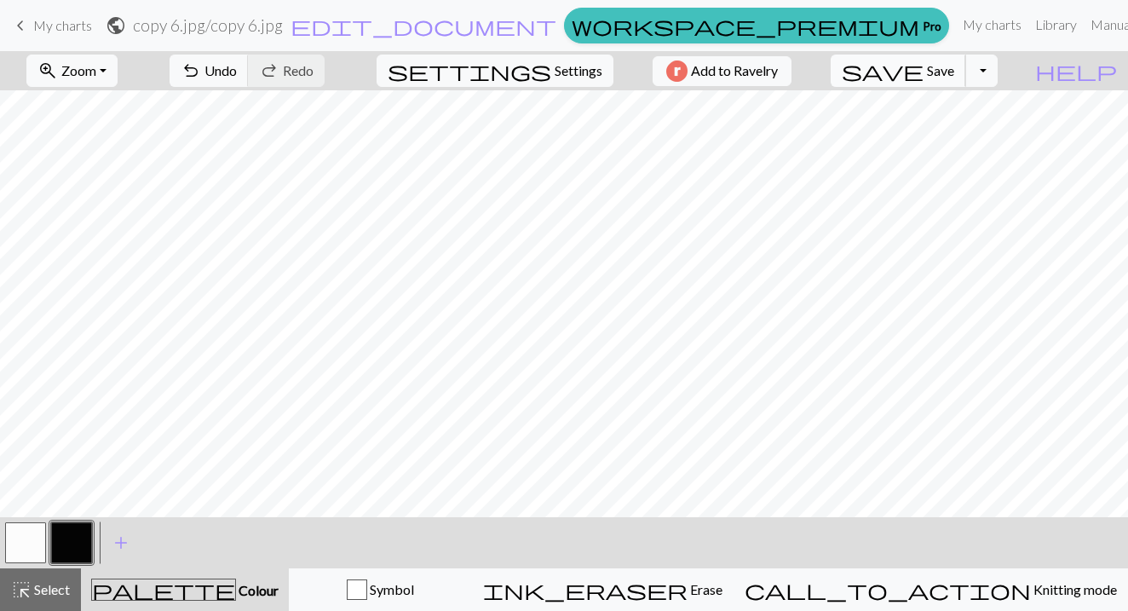
click at [955, 76] on span "Save" at bounding box center [940, 70] width 27 height 16
click at [998, 64] on button "Toggle Dropdown" at bounding box center [982, 71] width 32 height 32
click at [966, 130] on button "save_alt Download" at bounding box center [856, 135] width 281 height 27
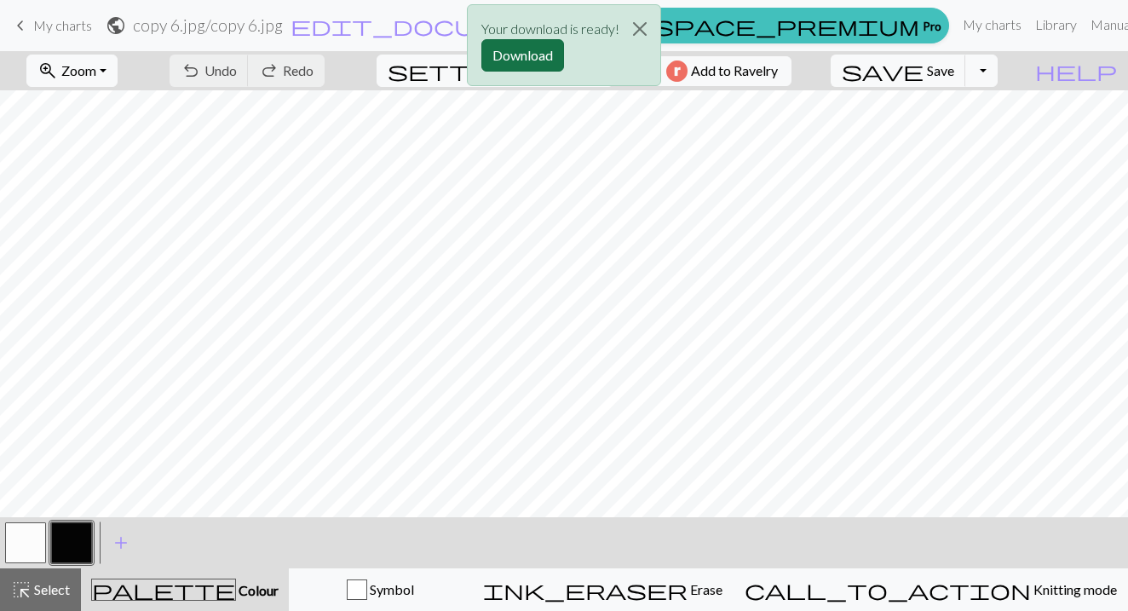
click at [538, 44] on button "Download" at bounding box center [523, 55] width 83 height 32
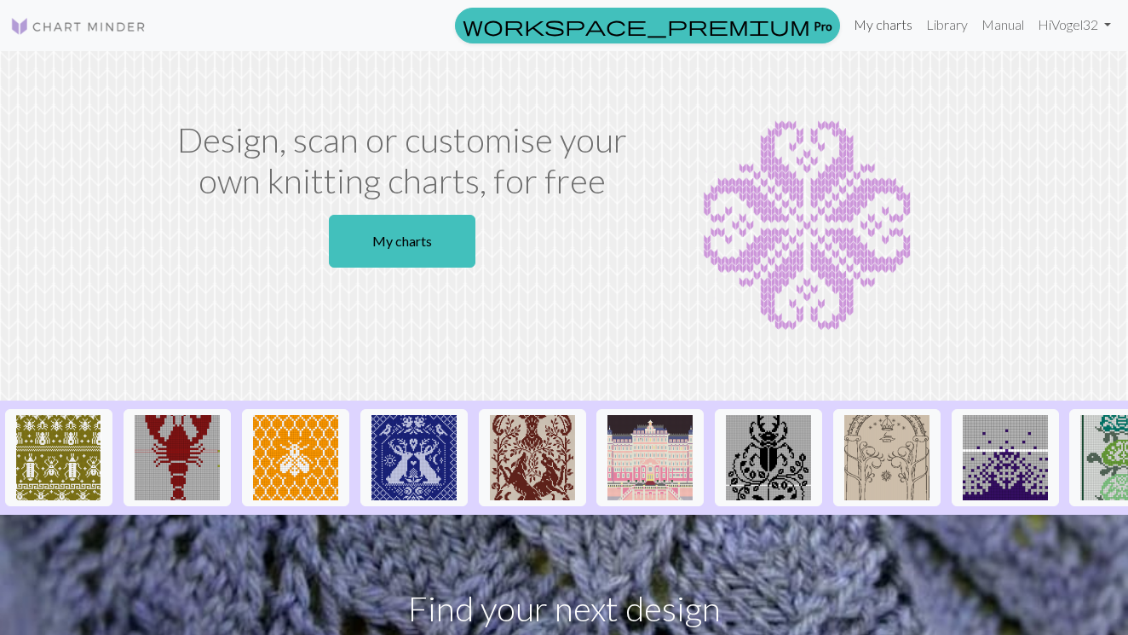
click at [878, 27] on link "My charts" at bounding box center [883, 25] width 72 height 34
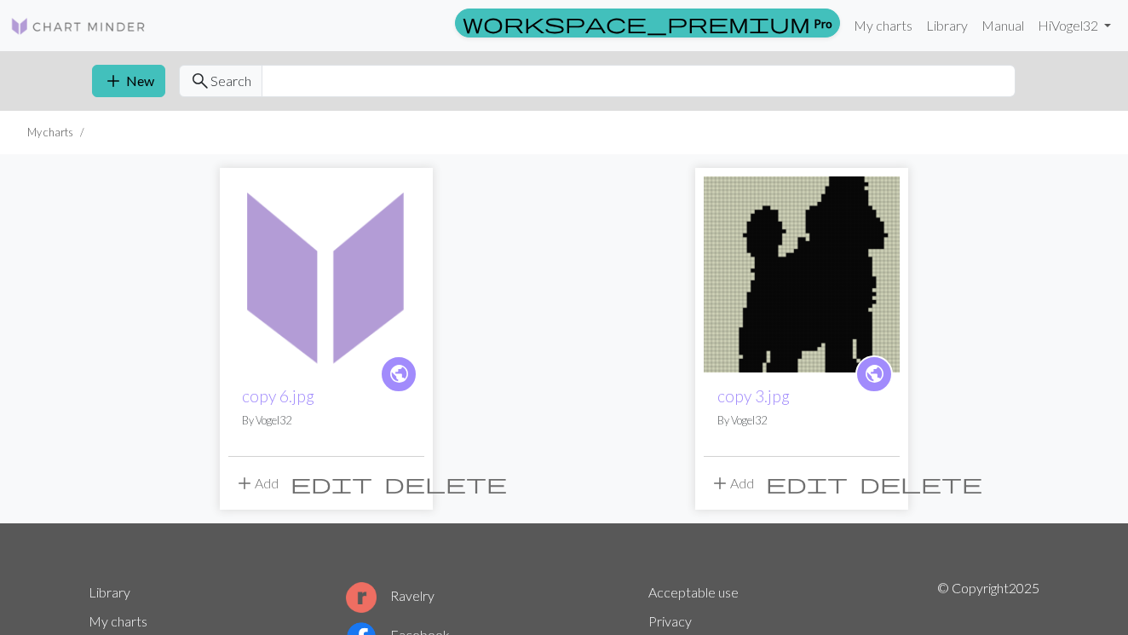
click at [333, 284] on img at bounding box center [326, 274] width 196 height 196
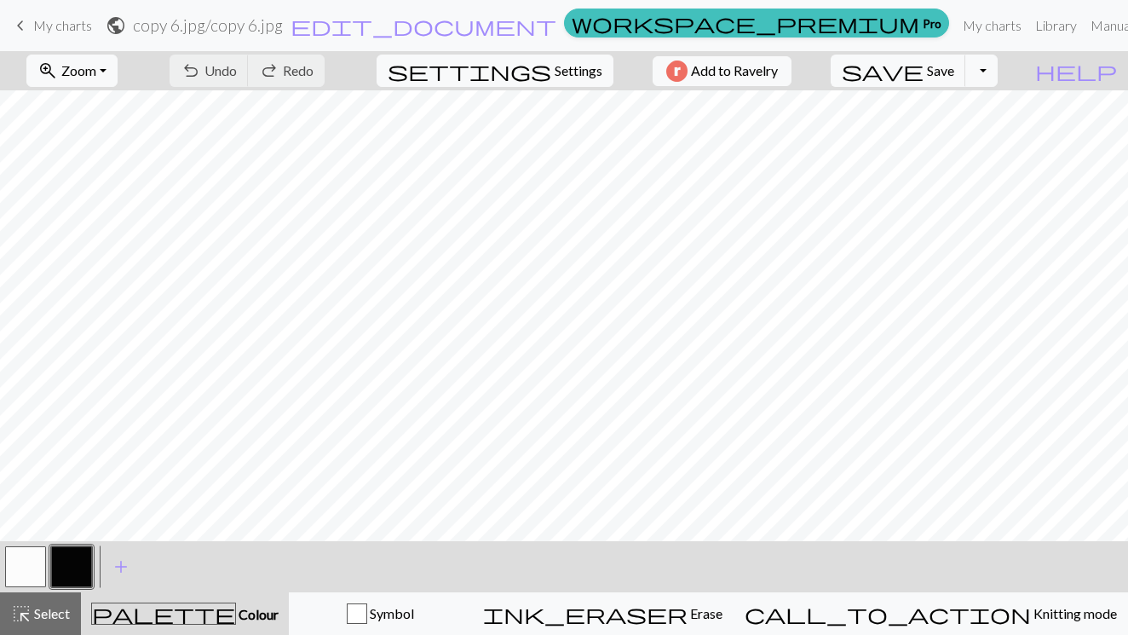
scroll to position [620, 0]
click at [66, 577] on button "button" at bounding box center [71, 566] width 41 height 41
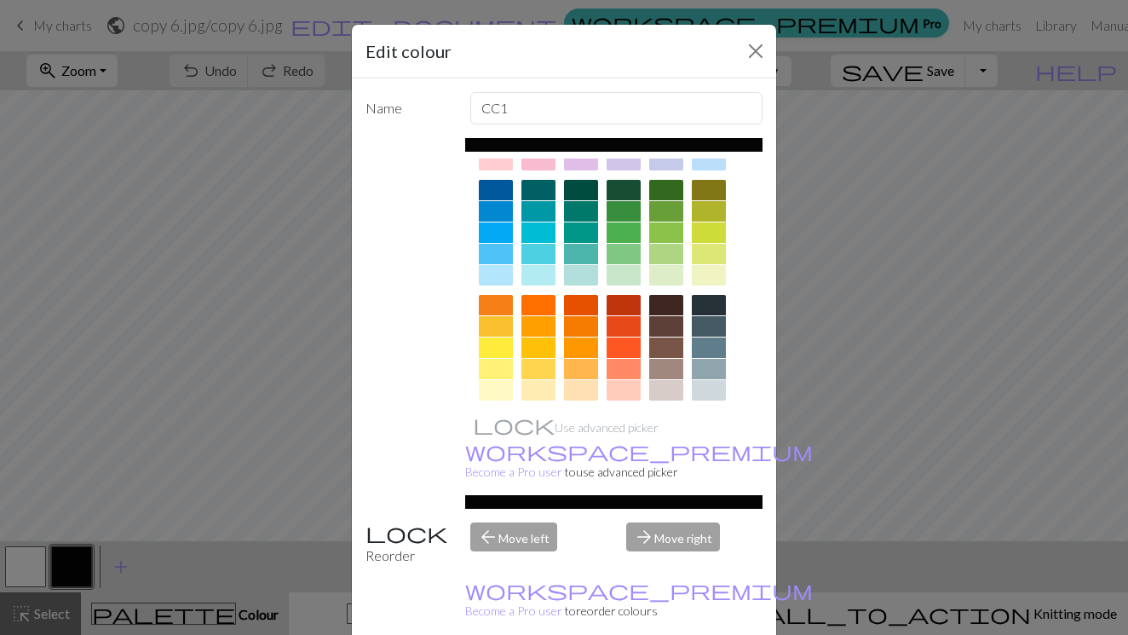
scroll to position [112, 0]
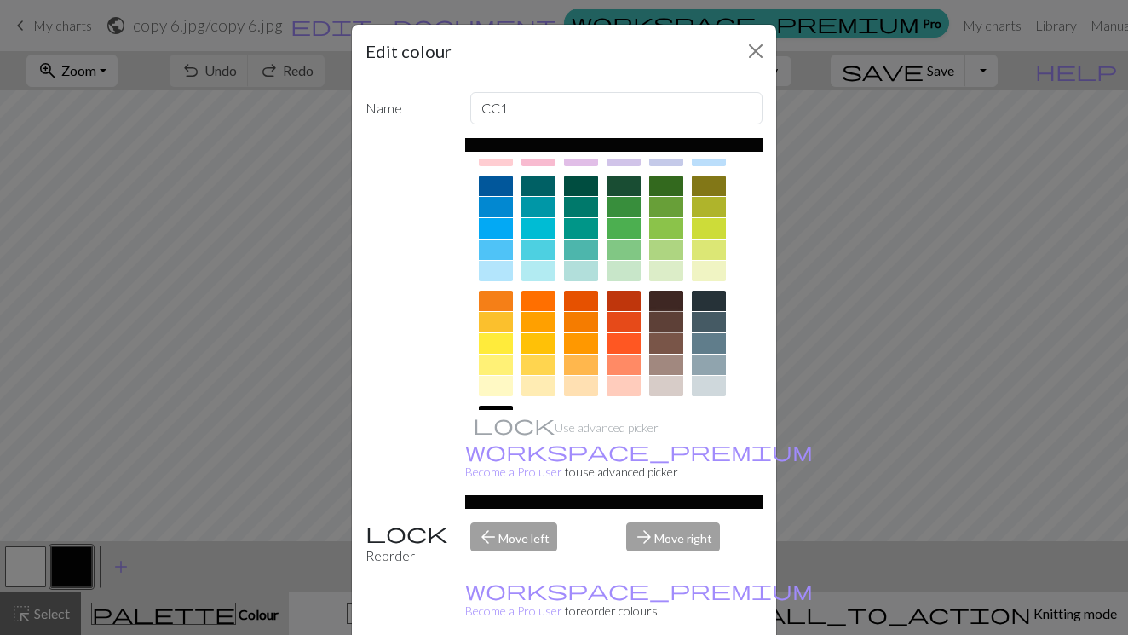
click at [662, 323] on div at bounding box center [666, 322] width 34 height 20
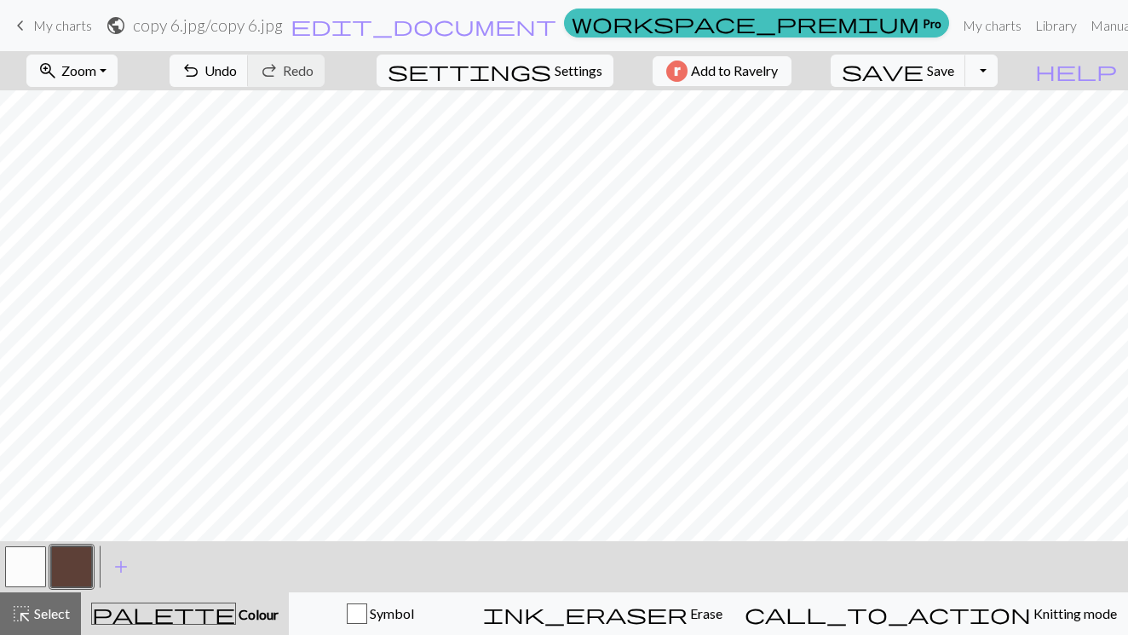
scroll to position [0, 0]
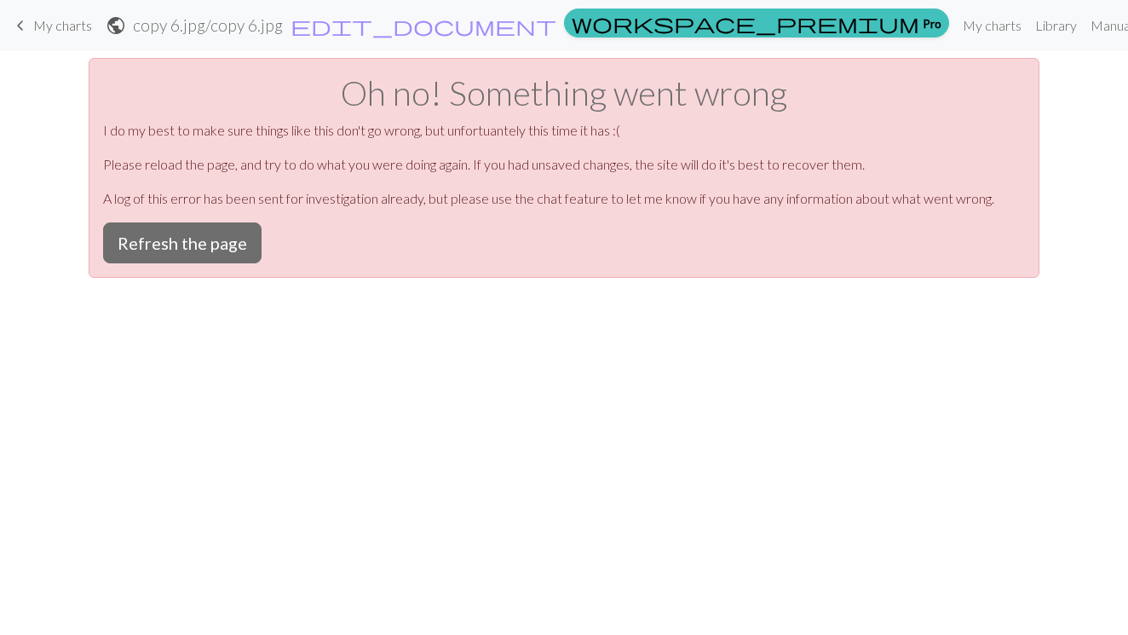
click at [212, 268] on div "Oh no! Something went wrong I do my best to make sure things like this don't go…" at bounding box center [564, 168] width 951 height 220
click at [212, 250] on button "Refresh the page" at bounding box center [182, 242] width 159 height 41
click at [234, 248] on button "Refresh the page" at bounding box center [182, 242] width 159 height 41
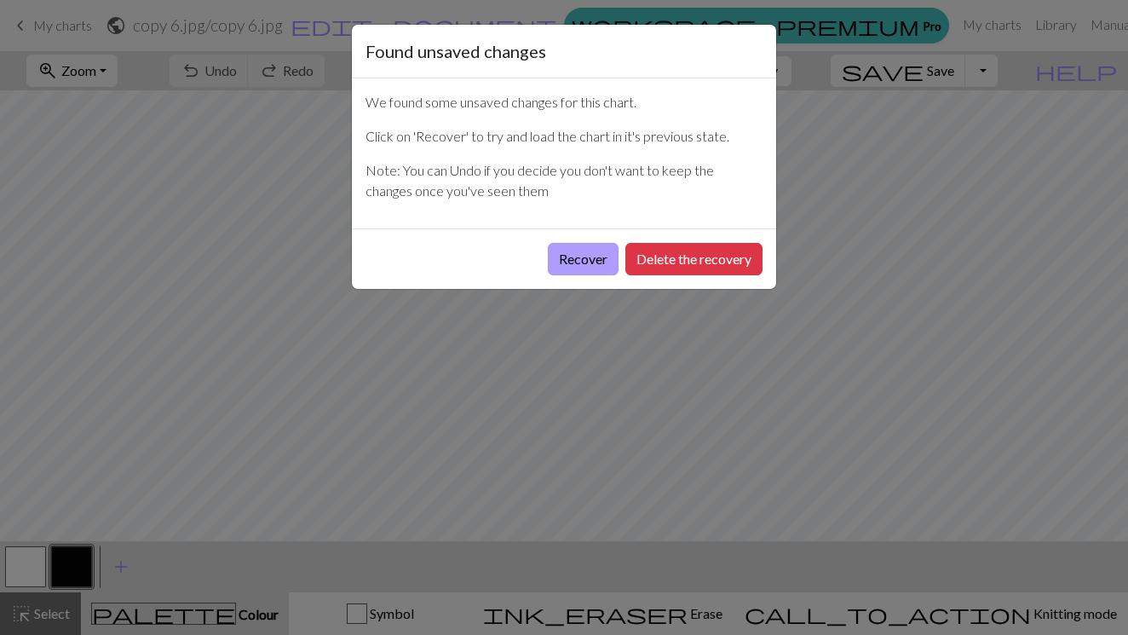
click at [603, 255] on button "Recover" at bounding box center [583, 259] width 71 height 32
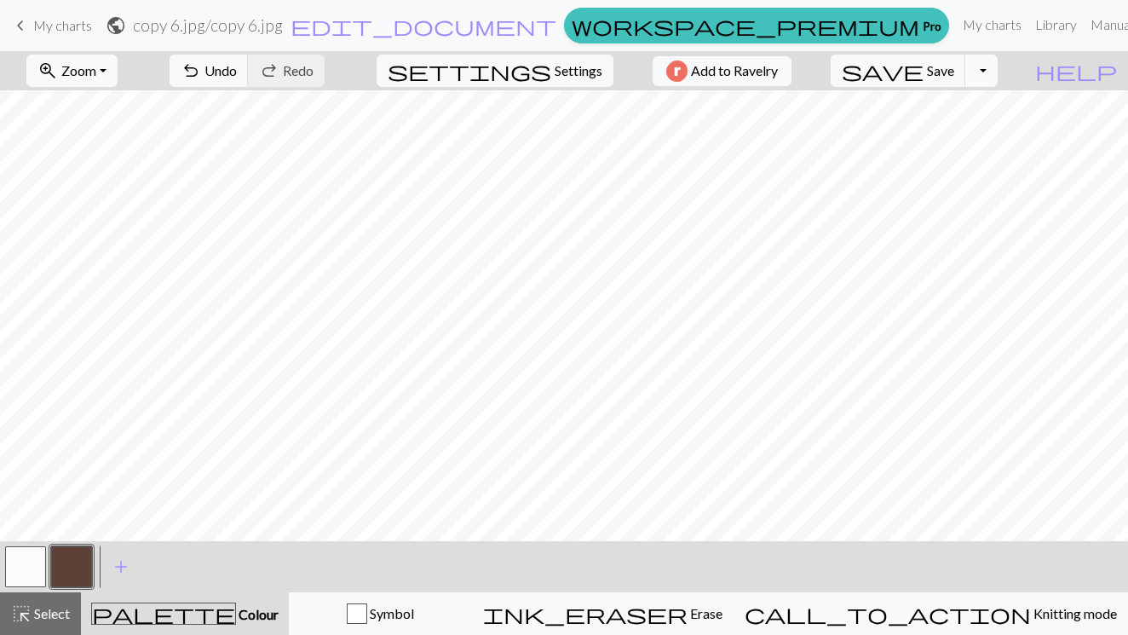
click at [998, 68] on button "Toggle Dropdown" at bounding box center [982, 71] width 32 height 32
click at [971, 132] on button "save_alt Download" at bounding box center [856, 135] width 281 height 27
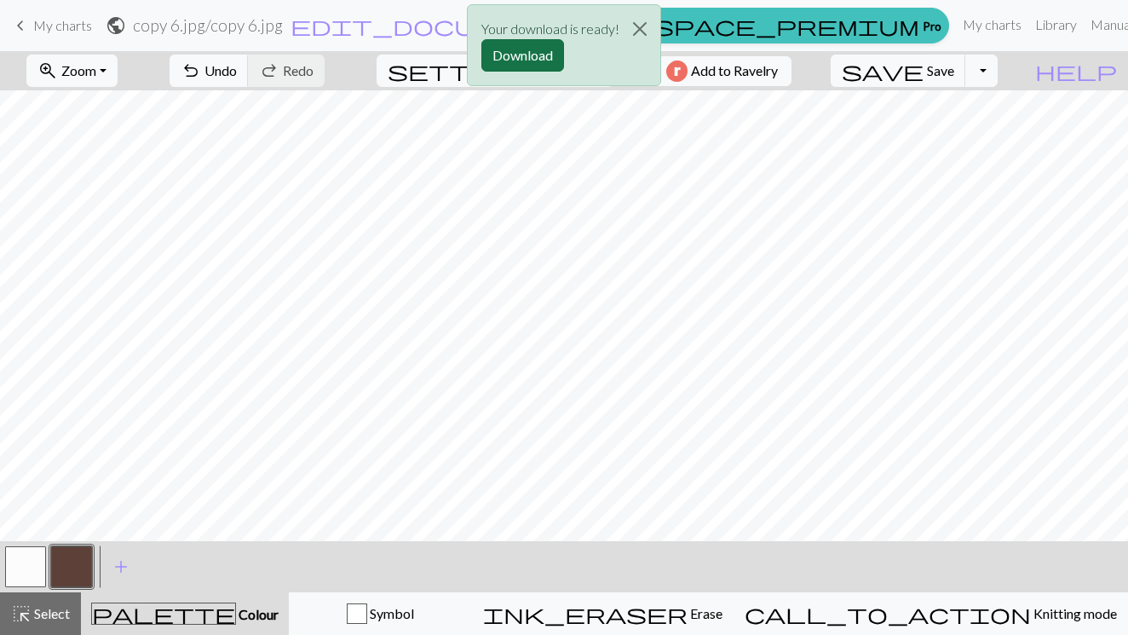
click at [545, 59] on button "Download" at bounding box center [523, 55] width 83 height 32
